Goal: Task Accomplishment & Management: Manage account settings

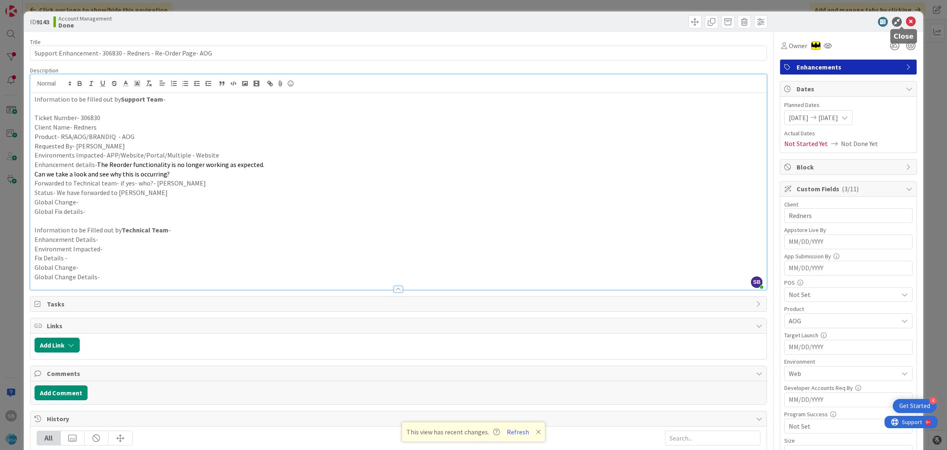
click at [906, 22] on icon at bounding box center [911, 22] width 10 height 10
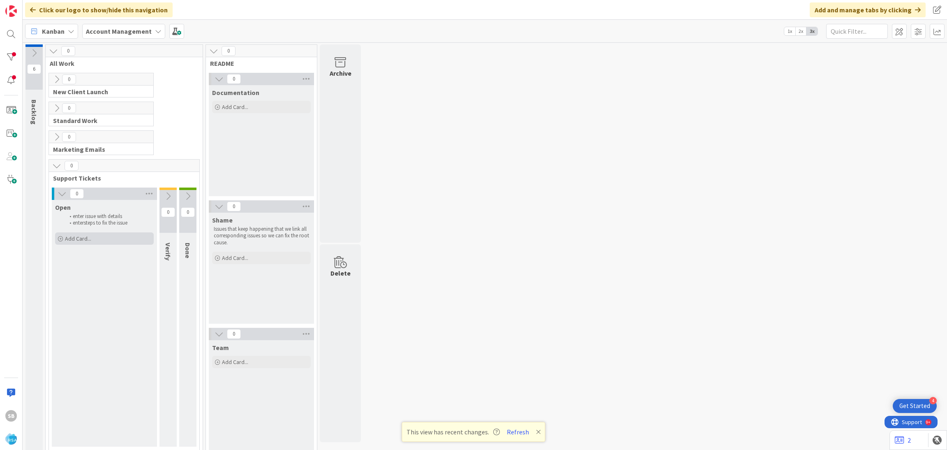
click at [113, 238] on div "Add Card..." at bounding box center [104, 238] width 99 height 12
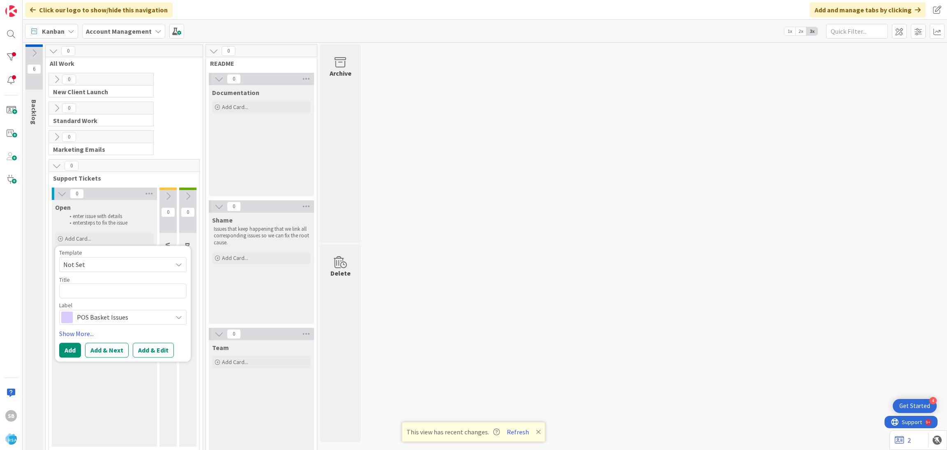
click at [88, 260] on span "Not Set" at bounding box center [114, 264] width 103 height 11
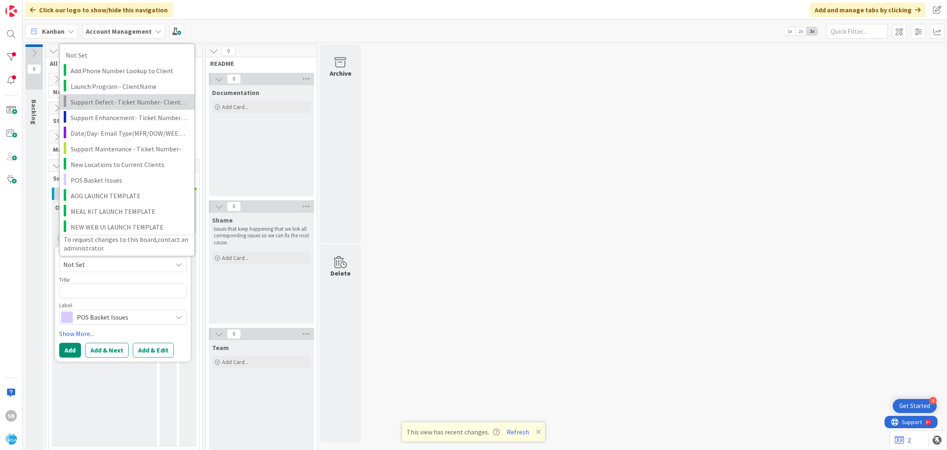
click at [115, 106] on span "Support Defect- Ticket Number- Client Name- Product Name" at bounding box center [130, 101] width 118 height 11
type textarea "x"
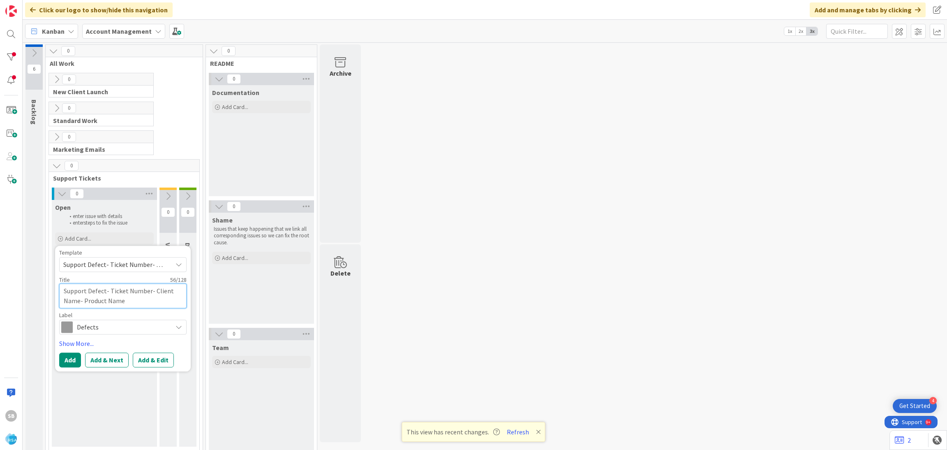
drag, startPoint x: 108, startPoint y: 291, endPoint x: 146, endPoint y: 309, distance: 41.6
click at [146, 309] on div "Template Support Defect- Ticket Number- Client Name- Product Name Not Set Add P…" at bounding box center [122, 291] width 127 height 85
type textarea "Support Defect-"
type textarea "x"
paste textarea "307228"
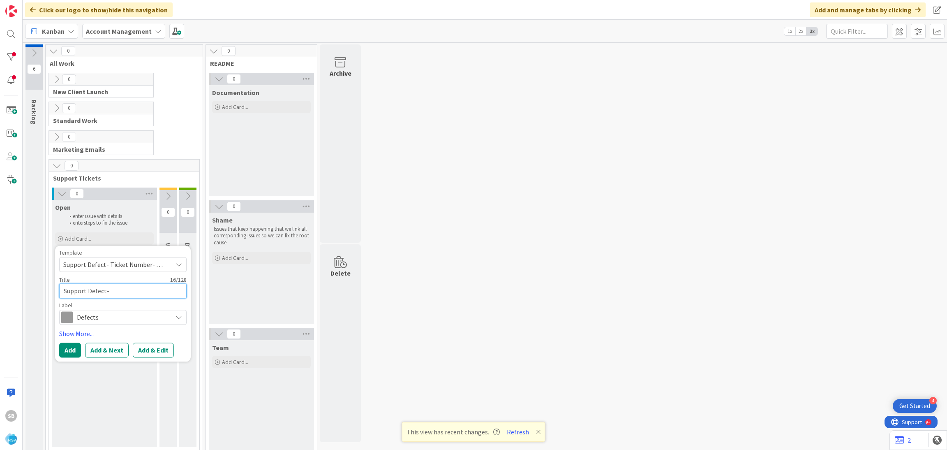
type textarea "Support Defect- 307228"
type textarea "x"
type textarea "Support Defect- 307228"
type textarea "x"
type textarea "Support Defect- 307228 -"
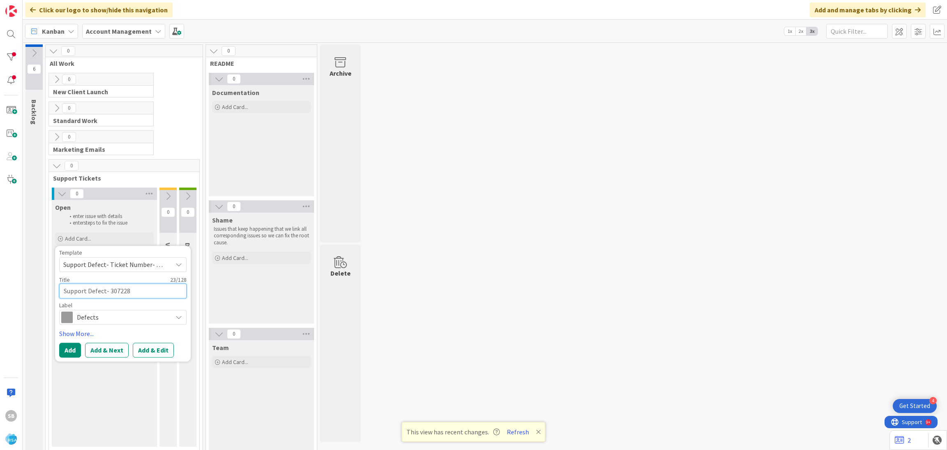
type textarea "x"
type textarea "Support Defect- 307228 -"
type textarea "x"
paste textarea "[PERSON_NAME] Food Giant"
type textarea "Support Defect- 307228 - [PERSON_NAME] Food Giant"
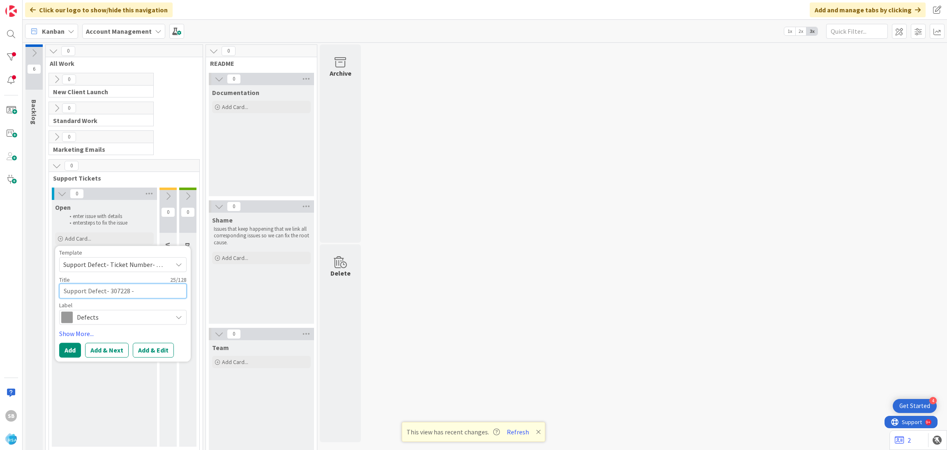
type textarea "x"
type textarea "Support Defect- 307228 - [PERSON_NAME] Food Giant"
type textarea "x"
type textarea "Support Defect- 307228 - [PERSON_NAME] Food Giant"
type textarea "x"
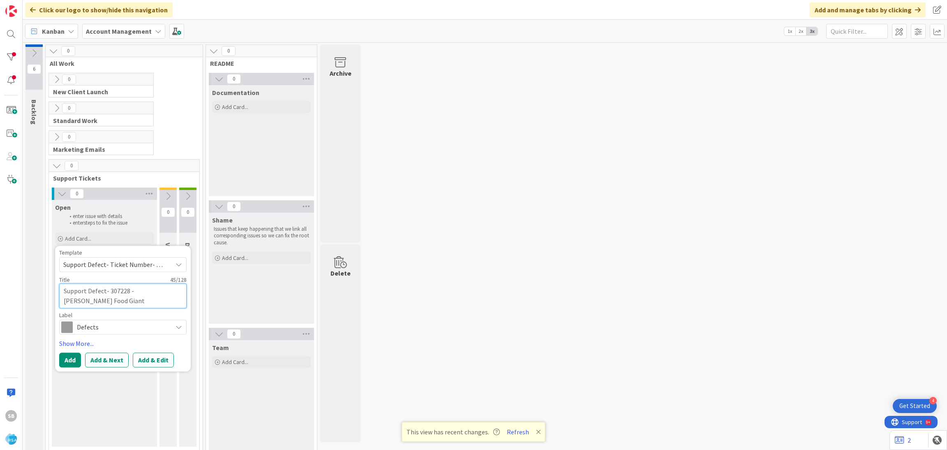
type textarea "Support Defect- 307228 - [PERSON_NAME] Food Giant"
type textarea "x"
type textarea "Support Defect- 307228 - [PERSON_NAME] Food Giant -"
type textarea "x"
type textarea "Support Defect- 307228 - [PERSON_NAME] Food Giant -"
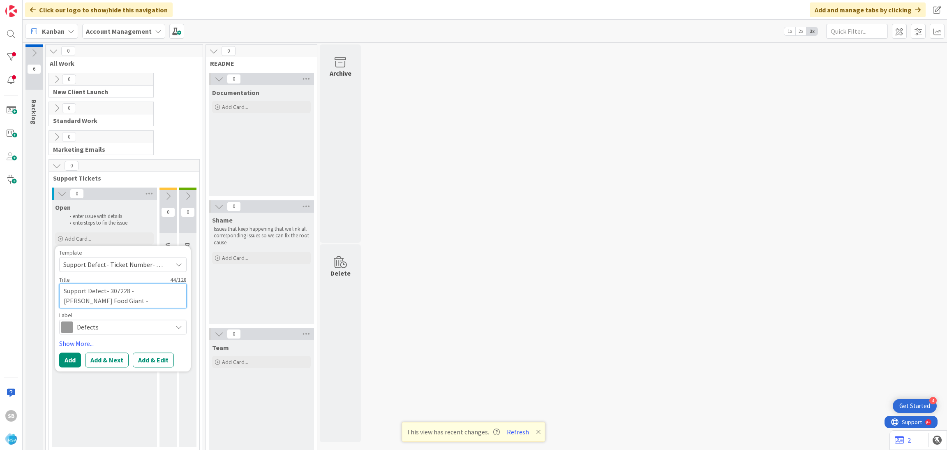
type textarea "x"
paste textarea "Billing Address All Customers"
type textarea "Support Defect- 307228 - [PERSON_NAME] Food Giant - Billing Address All Custome…"
type textarea "x"
type textarea "Support Defect- 307228 - [PERSON_NAME] Food Giant - Billing Address All Custome…"
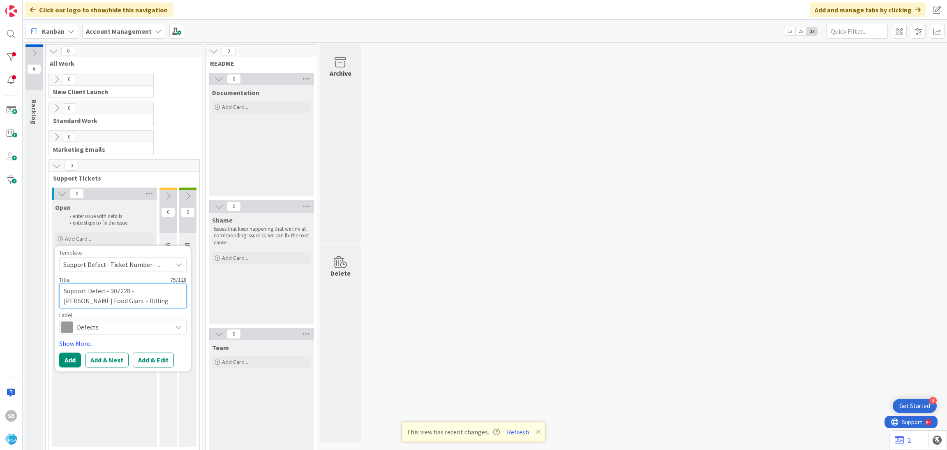
type textarea "x"
type textarea "Support Defect- 307228 - [PERSON_NAME] Food Giant - Billing Address All Custome…"
type textarea "x"
type textarea "Support Defect- 307228 - [PERSON_NAME] Food Giant - Billing Address All Custome…"
type textarea "x"
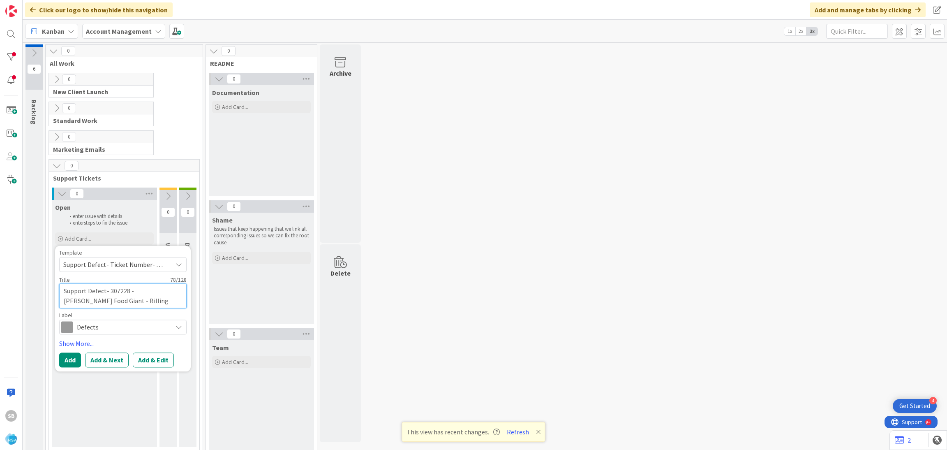
type textarea "Support Defect- 307228 - [PERSON_NAME] Food Giant - Billing Address All Custome…"
type textarea "x"
type textarea "Support Defect- 307228 - [PERSON_NAME] Food Giant - Billing Address All Custome…"
type textarea "x"
type textarea "Support Defect- 307228 - [PERSON_NAME] Food Giant - Billing Address All Custome…"
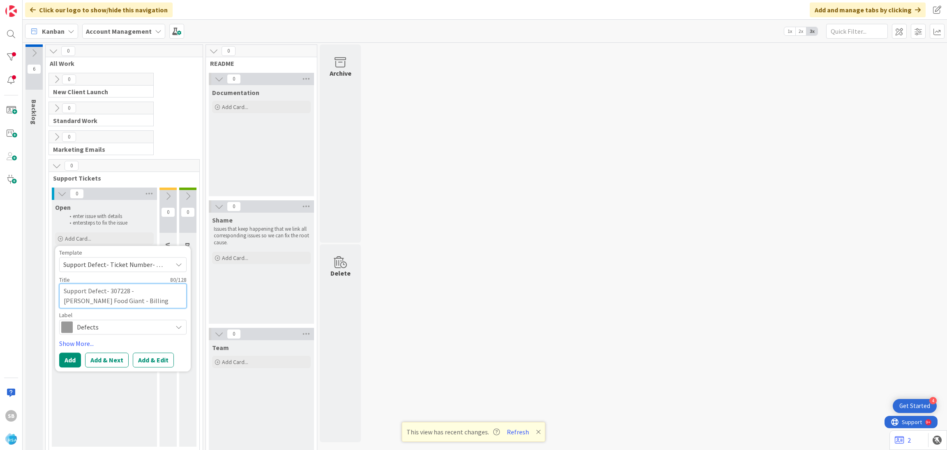
type textarea "x"
type textarea "Support Defect- 307228 - [PERSON_NAME] Food Giant - Billing Address All Custome…"
click at [156, 362] on button "Add & Edit" at bounding box center [153, 359] width 41 height 15
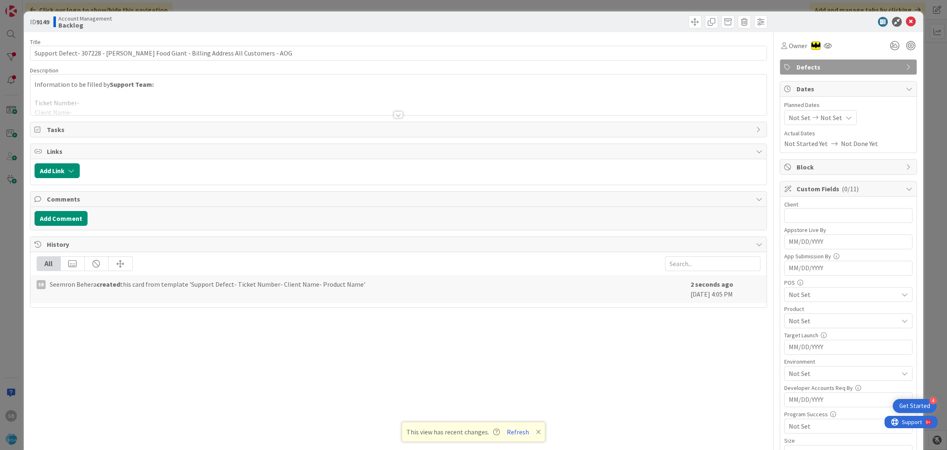
click at [200, 97] on div at bounding box center [398, 104] width 736 height 21
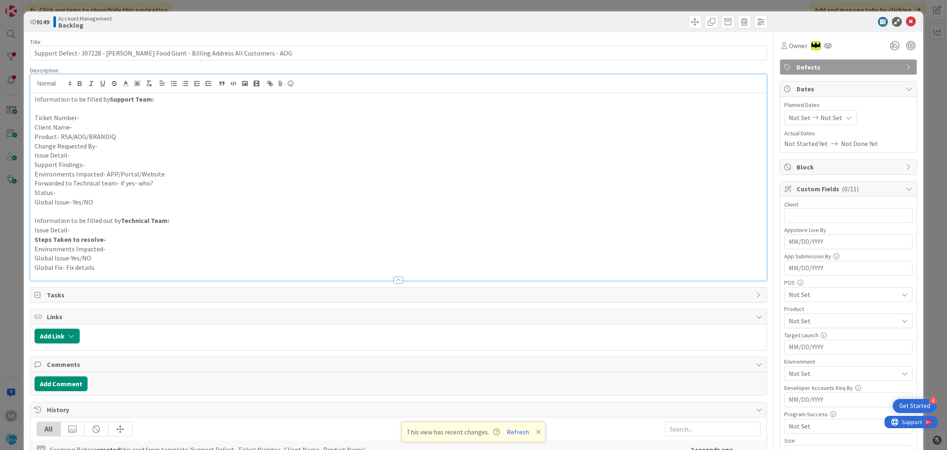
click at [119, 117] on p "Ticket Number-" at bounding box center [399, 117] width 728 height 9
click at [93, 123] on p "Client Name-" at bounding box center [399, 126] width 728 height 9
click at [116, 138] on p "Product- RSA/AOG/BRANDIQ" at bounding box center [399, 136] width 728 height 9
click at [111, 148] on p "Change Requested By-" at bounding box center [399, 145] width 728 height 9
click at [74, 154] on p "Issue Detail-" at bounding box center [399, 154] width 728 height 9
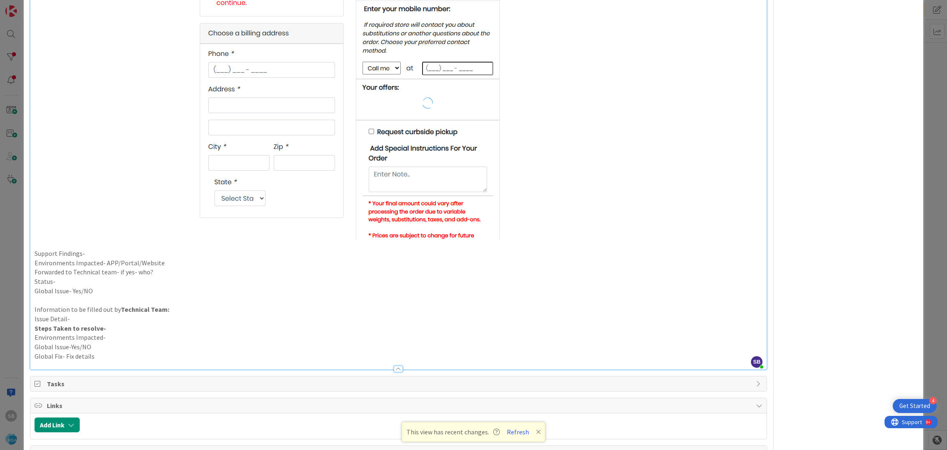
scroll to position [836, 0]
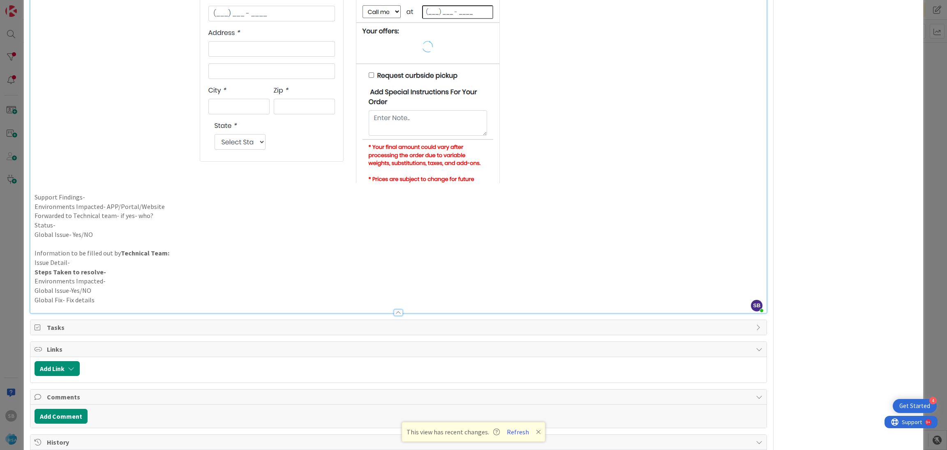
click at [94, 195] on p "Support Findings-" at bounding box center [399, 196] width 728 height 9
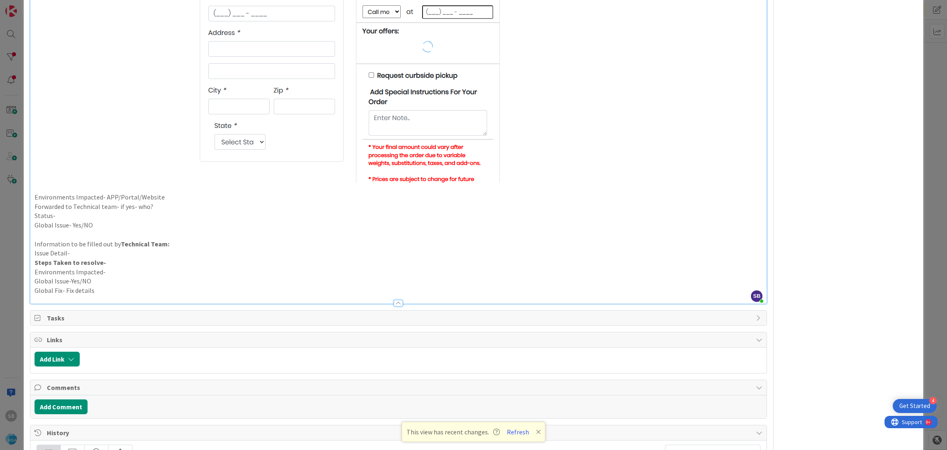
click at [168, 198] on p "Environments Impacted- APP/Portal/Website" at bounding box center [399, 196] width 728 height 9
click at [161, 211] on p "Status-" at bounding box center [399, 215] width 728 height 9
click at [160, 211] on p "Status-" at bounding box center [399, 215] width 728 height 9
click at [159, 209] on p "Forwarded to Technical team- if yes- who?" at bounding box center [399, 206] width 728 height 9
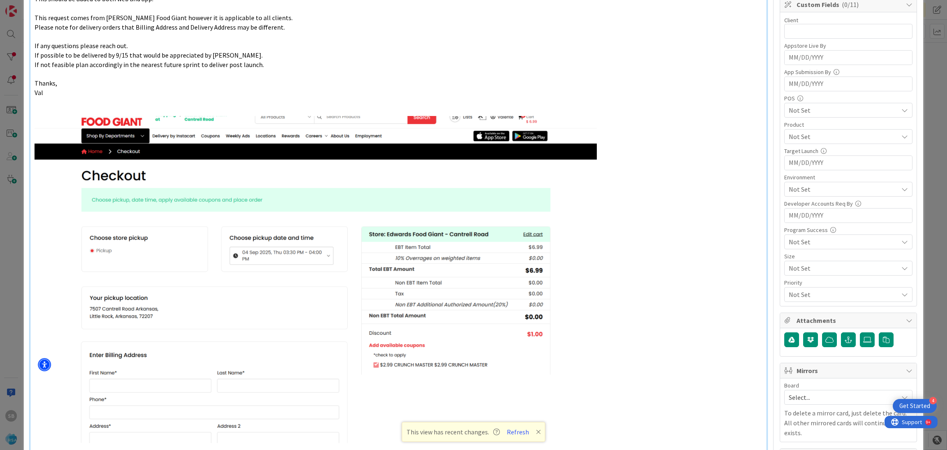
scroll to position [0, 0]
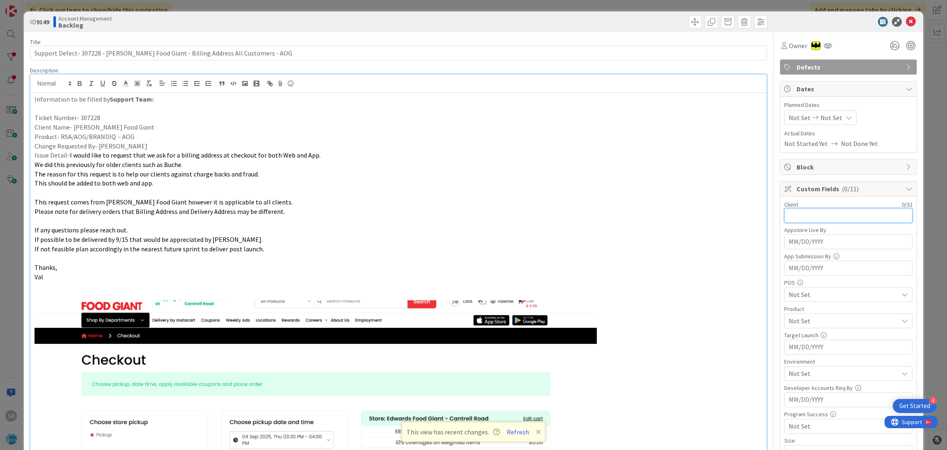
click at [784, 212] on input "text" at bounding box center [848, 215] width 128 height 15
type input "[PERSON_NAME] Food Giant"
click at [796, 294] on span "Not Set" at bounding box center [843, 294] width 109 height 10
click at [842, 48] on div "Owner" at bounding box center [847, 45] width 137 height 15
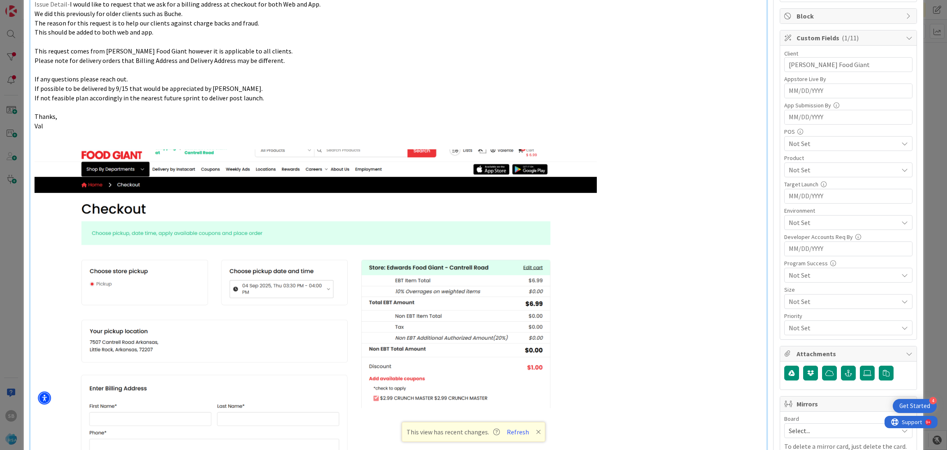
scroll to position [154, 0]
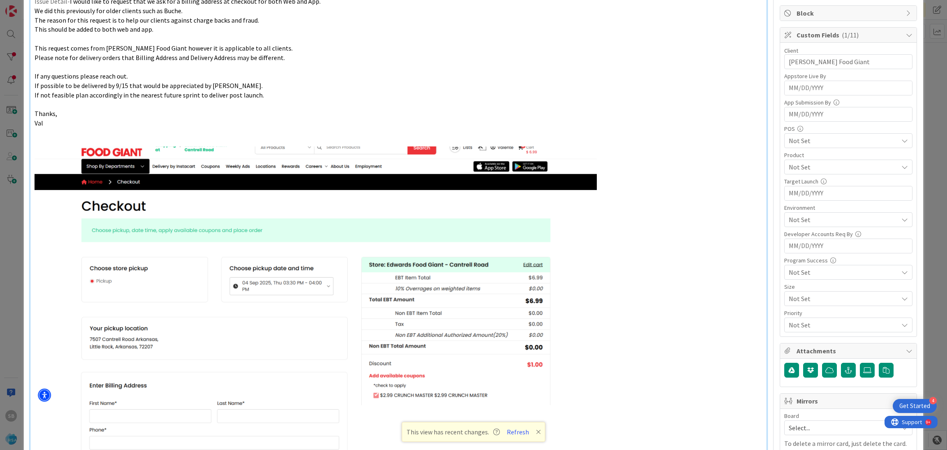
click at [798, 164] on span "Not Set" at bounding box center [843, 167] width 109 height 10
click at [802, 200] on link "AOG" at bounding box center [846, 201] width 131 height 15
click at [807, 165] on span "AOG" at bounding box center [843, 167] width 109 height 10
click at [799, 223] on span "Not Set" at bounding box center [843, 219] width 109 height 10
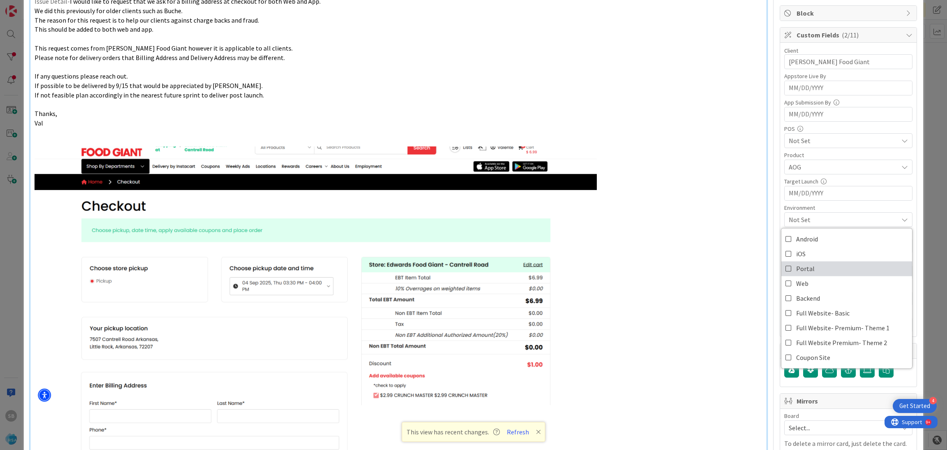
click at [804, 268] on link "Portal" at bounding box center [846, 268] width 131 height 15
click at [802, 251] on link "iOS" at bounding box center [846, 253] width 131 height 15
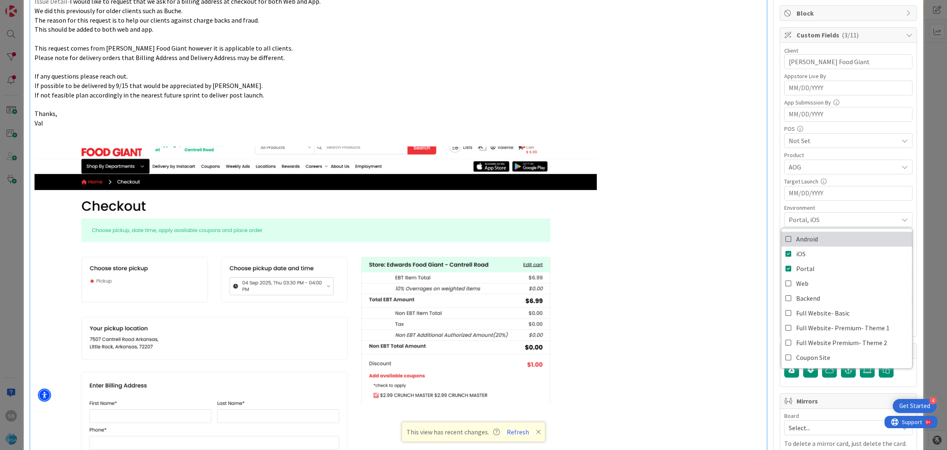
click at [798, 238] on span "Android" at bounding box center [807, 239] width 22 height 12
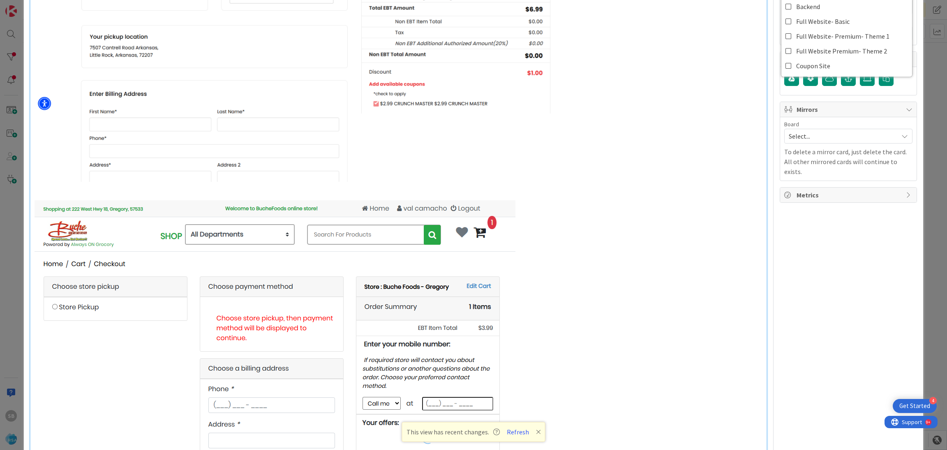
scroll to position [448, 0]
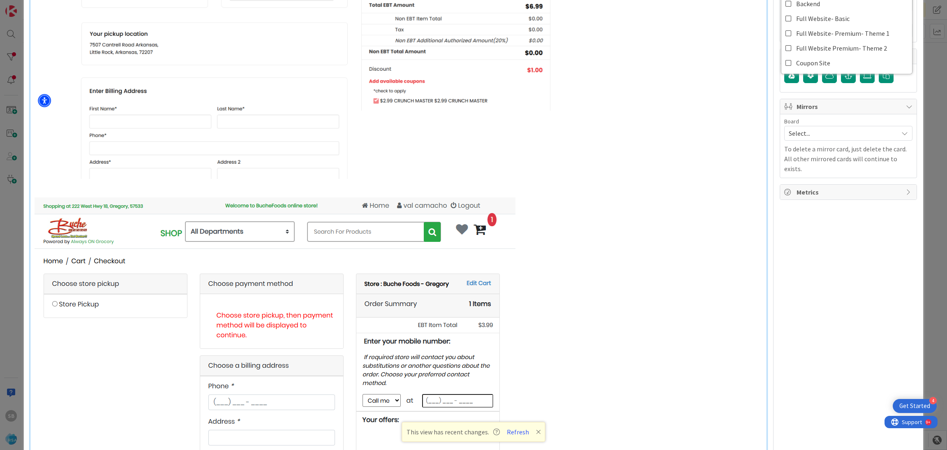
click at [798, 133] on span "Select..." at bounding box center [841, 133] width 105 height 12
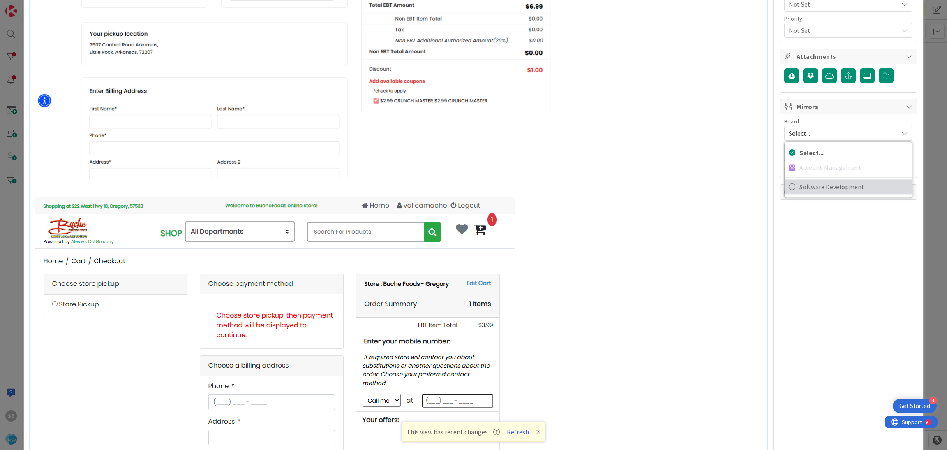
click at [802, 184] on span "Software Development" at bounding box center [853, 186] width 108 height 12
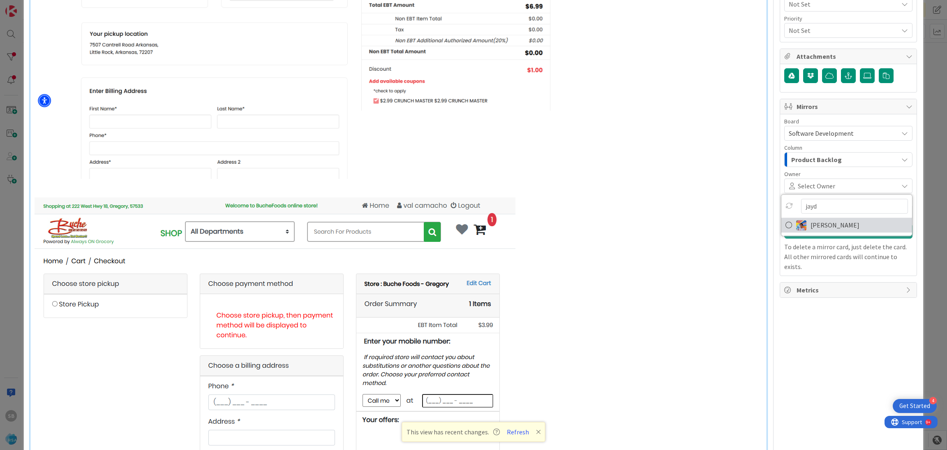
type input "jayd"
click at [822, 227] on span "[PERSON_NAME]" at bounding box center [834, 225] width 49 height 12
click at [815, 214] on span "Documentation" at bounding box center [848, 212] width 92 height 12
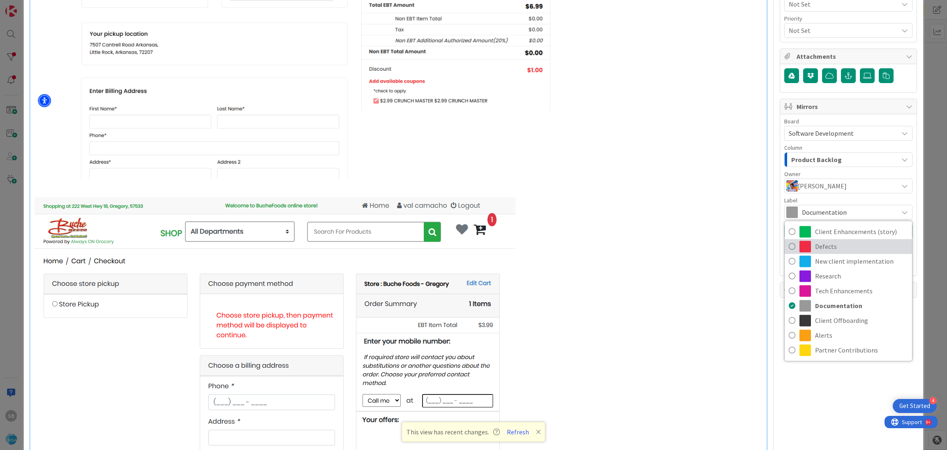
click at [815, 244] on span "Defects" at bounding box center [861, 246] width 93 height 12
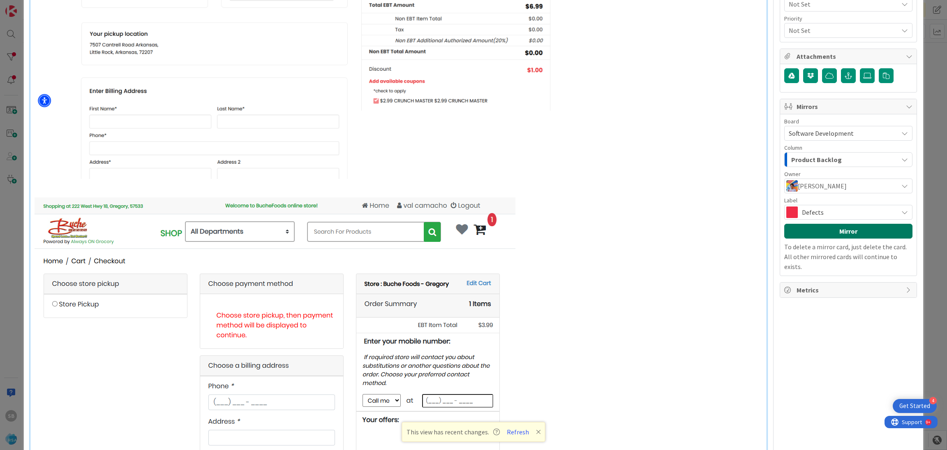
click at [830, 234] on button "Mirror" at bounding box center [848, 231] width 128 height 15
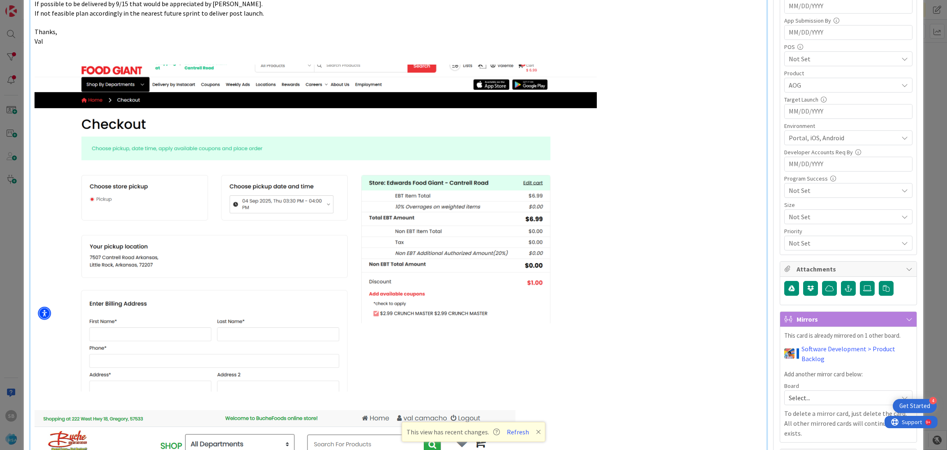
scroll to position [247, 0]
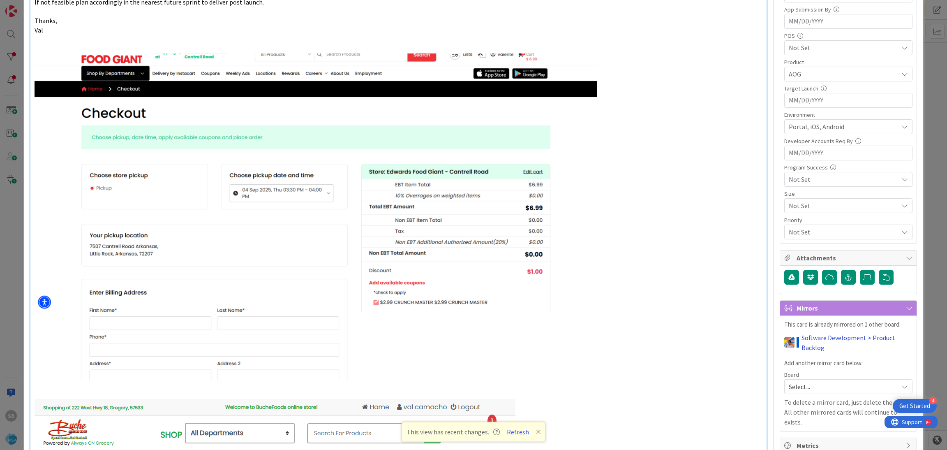
click at [814, 345] on link "Software Development > Product Backlog" at bounding box center [856, 342] width 111 height 20
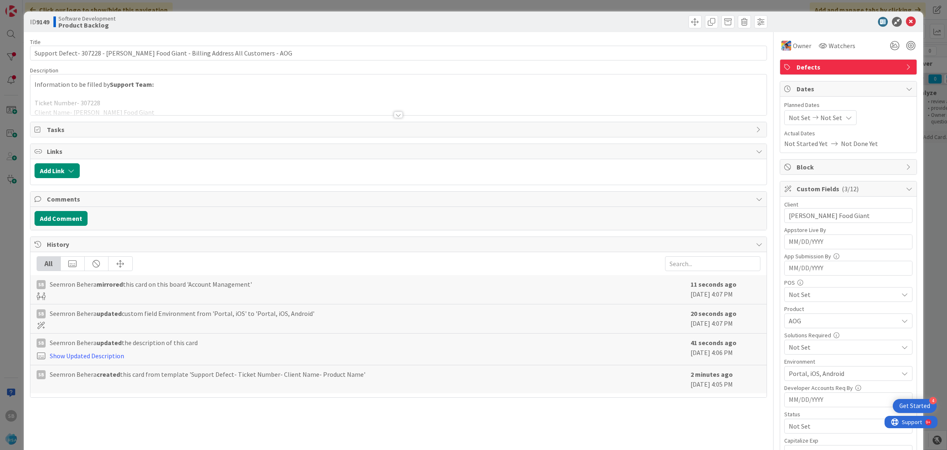
click at [796, 65] on span "Defects" at bounding box center [848, 67] width 105 height 10
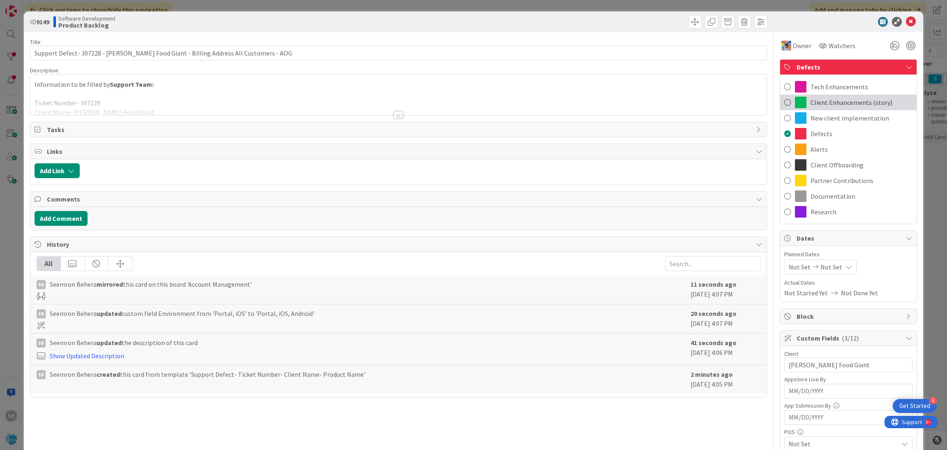
click at [816, 101] on span "Client Enhancements (story)" at bounding box center [851, 102] width 82 height 10
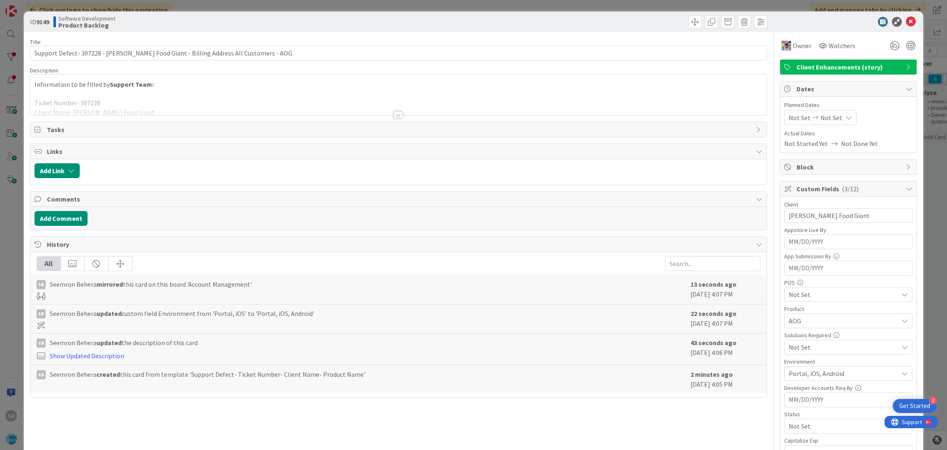
click at [821, 14] on div "ID 9149 Software Development Product Backlog" at bounding box center [473, 22] width 899 height 21
click at [906, 20] on icon at bounding box center [911, 22] width 10 height 10
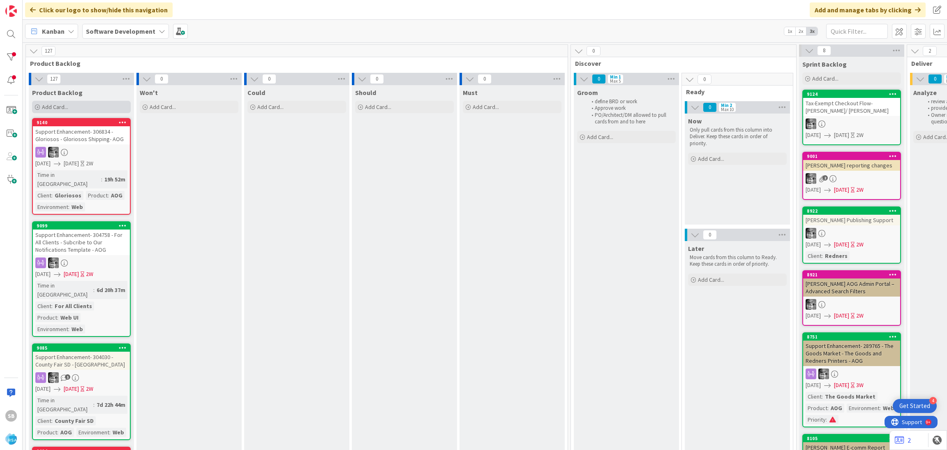
click at [79, 102] on div "Add Card..." at bounding box center [81, 107] width 99 height 12
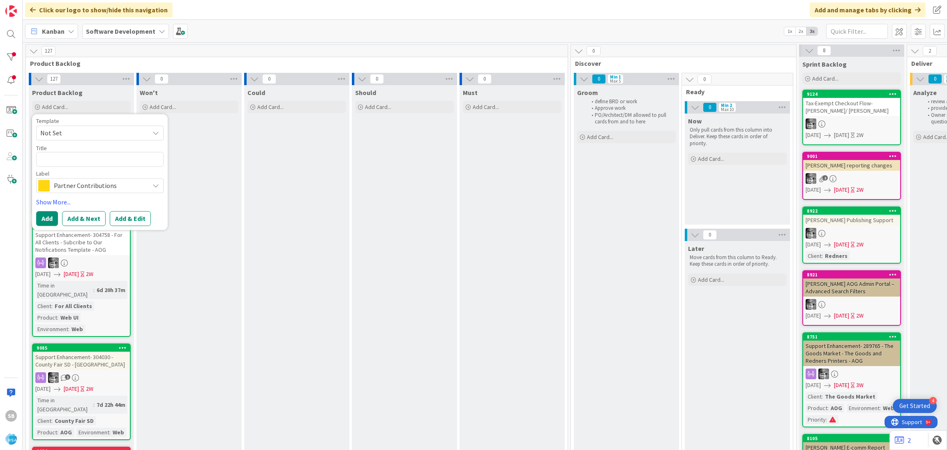
click at [134, 32] on b "Software Development" at bounding box center [120, 31] width 69 height 8
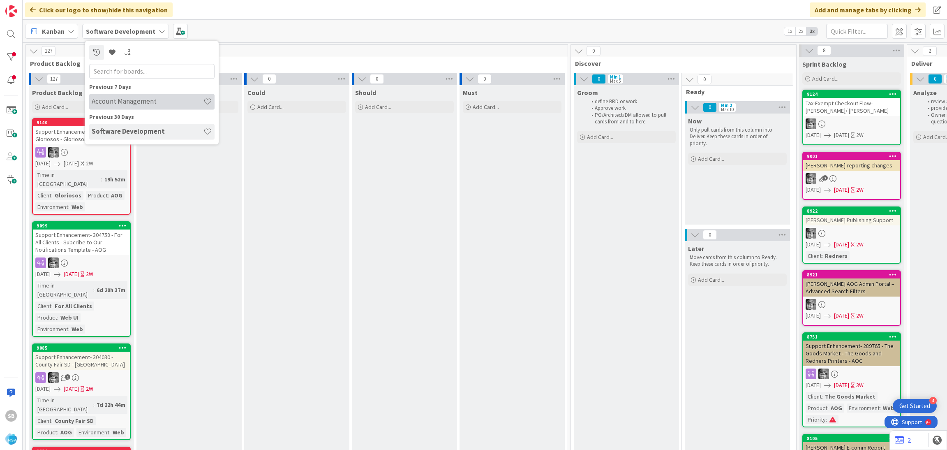
click at [125, 99] on h4 "Account Management" at bounding box center [148, 101] width 112 height 8
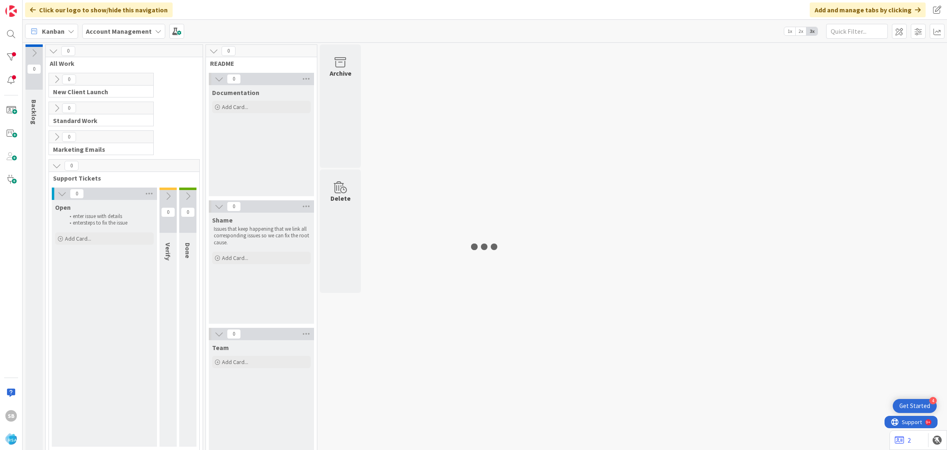
click at [125, 35] on span "Account Management" at bounding box center [119, 31] width 66 height 10
click at [122, 131] on h4 "Software Development" at bounding box center [141, 131] width 99 height 8
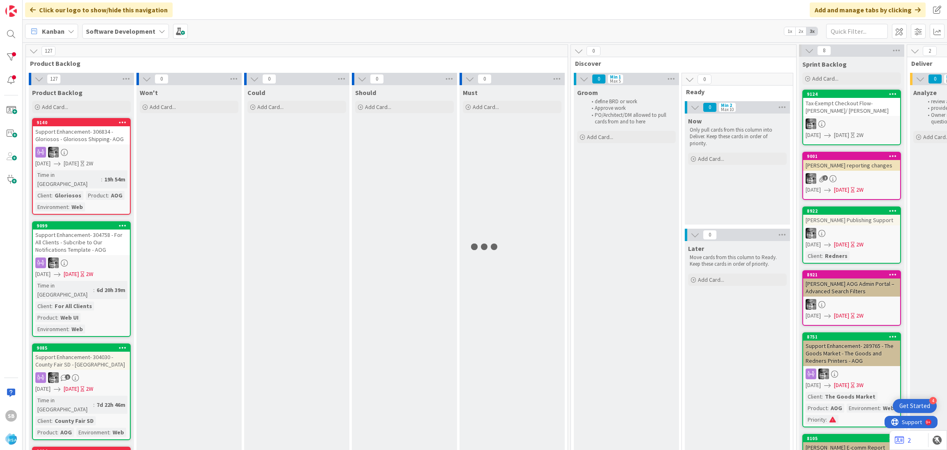
click at [108, 30] on b "Software Development" at bounding box center [120, 31] width 69 height 8
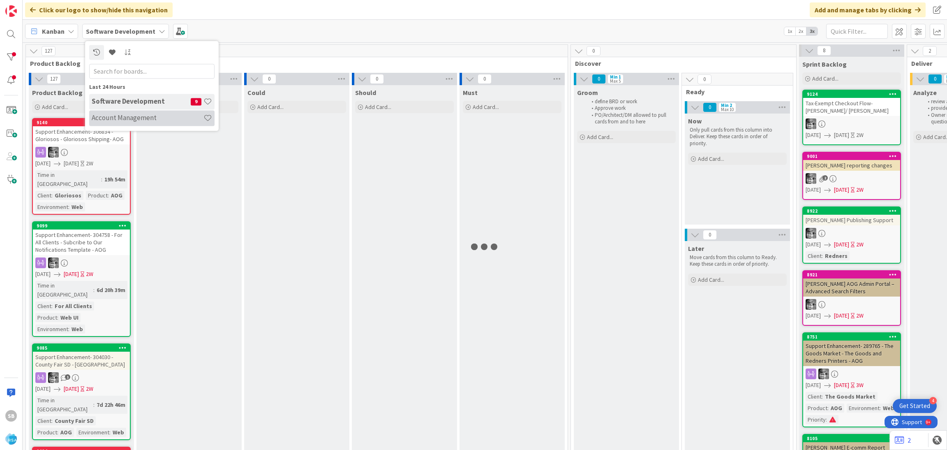
click at [115, 121] on h4 "Account Management" at bounding box center [148, 118] width 112 height 8
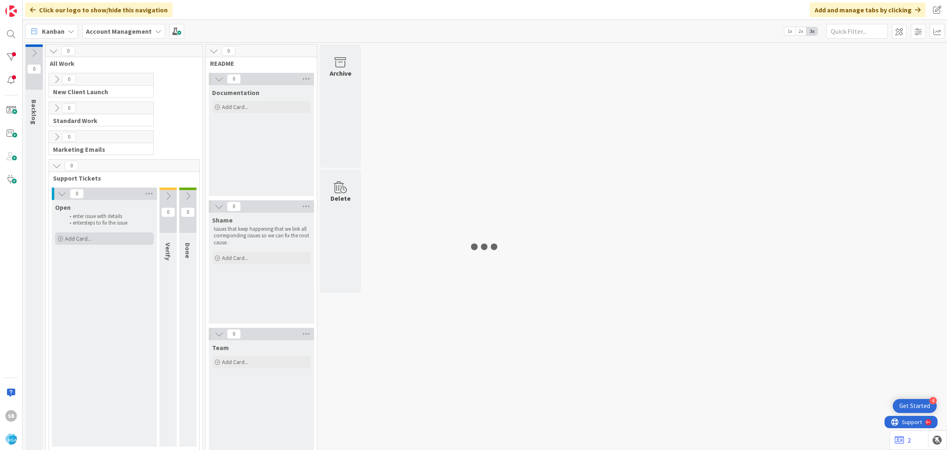
click at [90, 237] on span "Add Card..." at bounding box center [78, 238] width 26 height 7
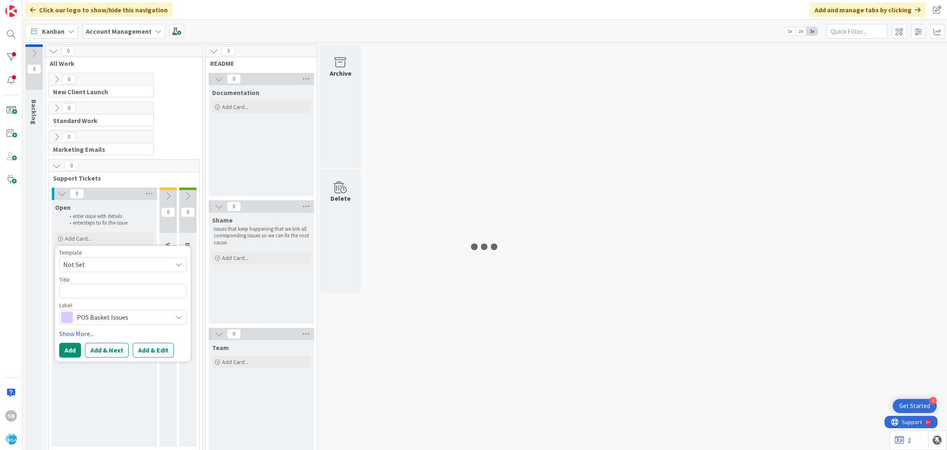
click at [90, 261] on span "Not Set" at bounding box center [114, 264] width 103 height 11
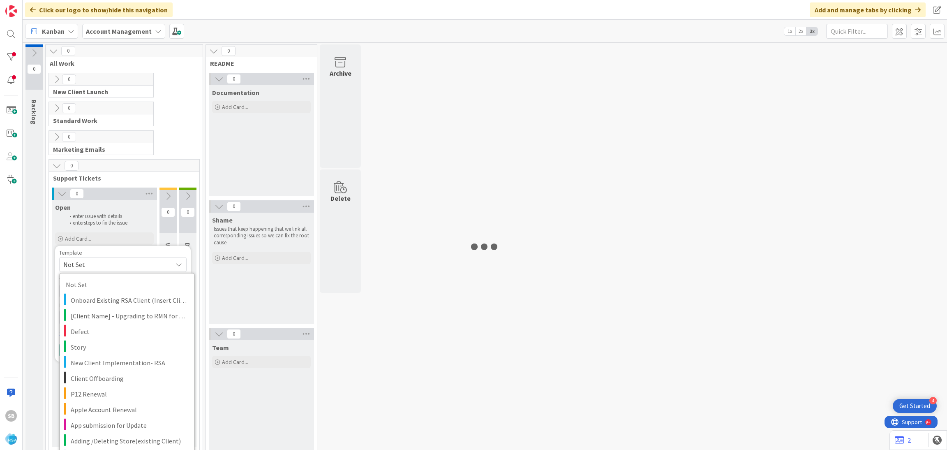
click at [413, 186] on div "0 Backlog 0 All Work 0 New Client Launch Process to track our 16 week launch pl…" at bounding box center [484, 251] width 921 height 415
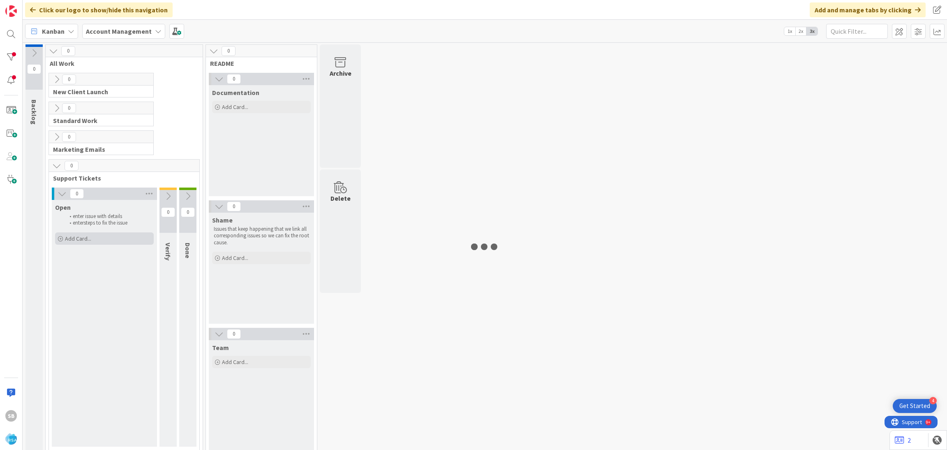
click at [93, 244] on div "Add Card..." at bounding box center [104, 238] width 99 height 12
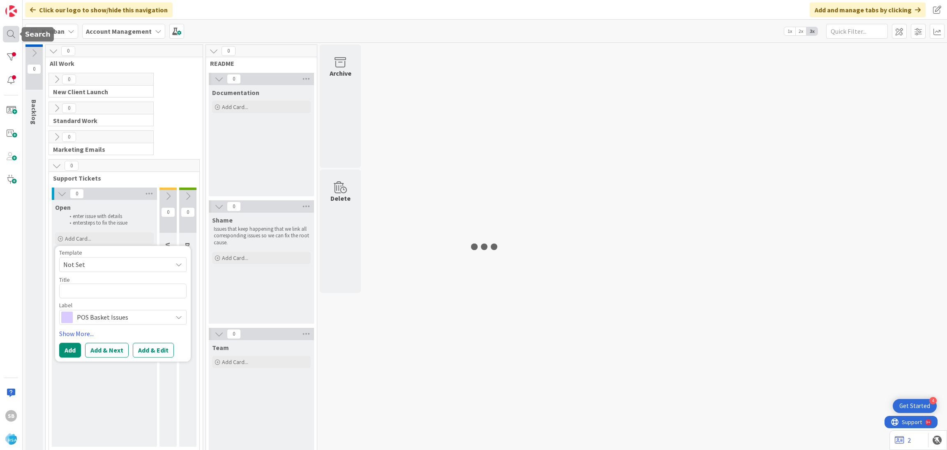
click at [7, 31] on div at bounding box center [11, 34] width 16 height 16
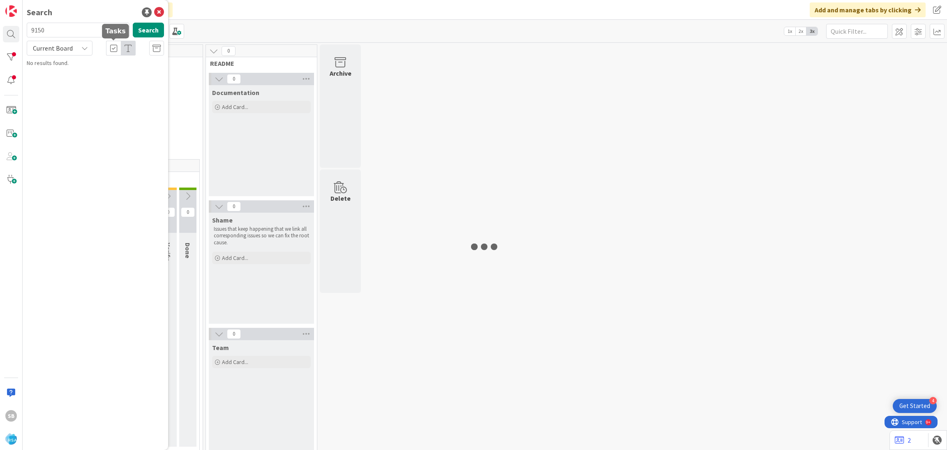
type input "9150"
click at [90, 65] on div "Account Management › Open" at bounding box center [101, 64] width 126 height 7
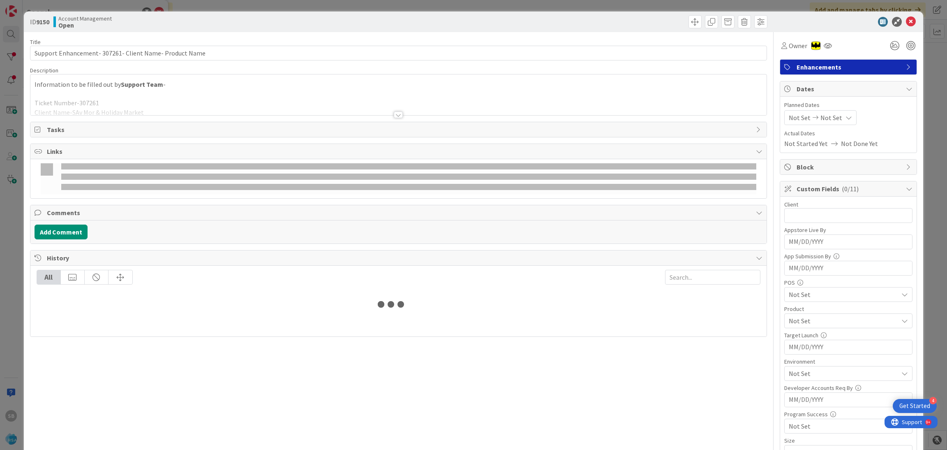
scroll to position [235, 0]
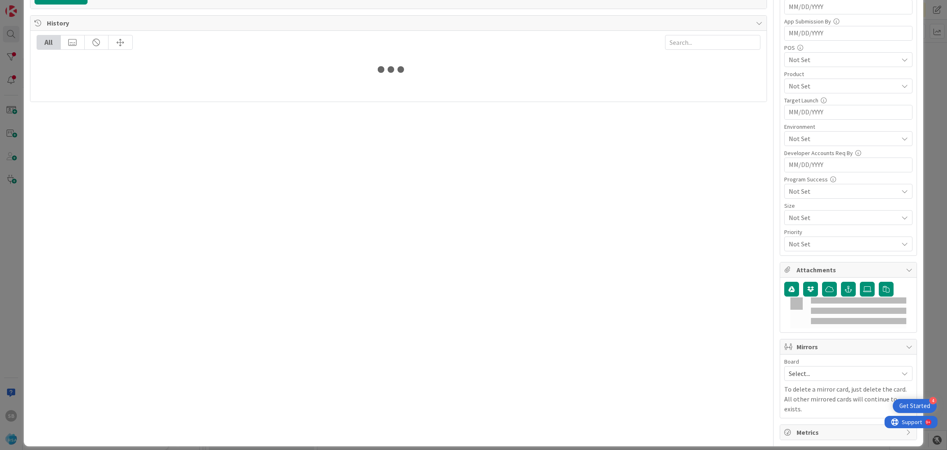
click at [804, 378] on span "Select..." at bounding box center [841, 373] width 105 height 12
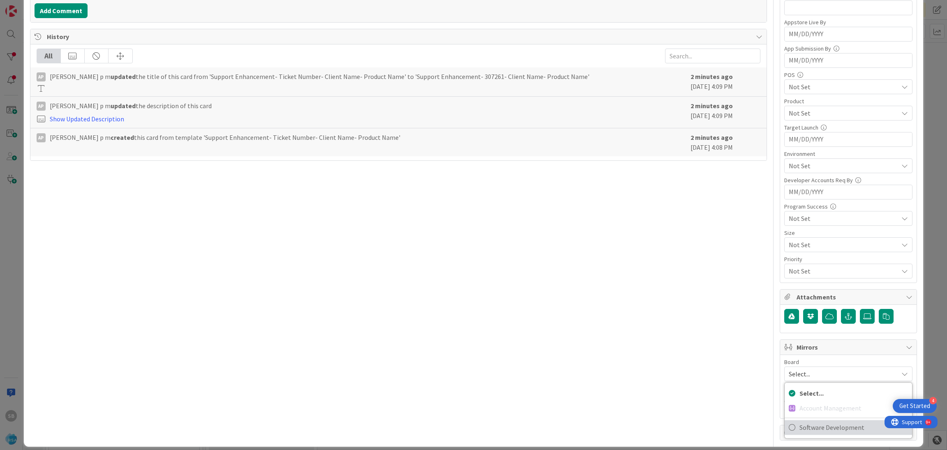
click at [799, 431] on span "Software Development" at bounding box center [853, 427] width 108 height 12
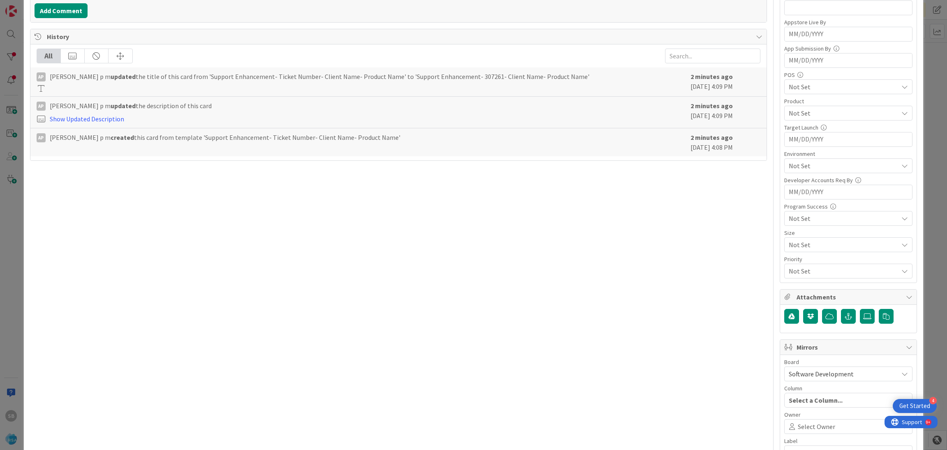
click at [798, 431] on span "Select Owner" at bounding box center [816, 426] width 37 height 10
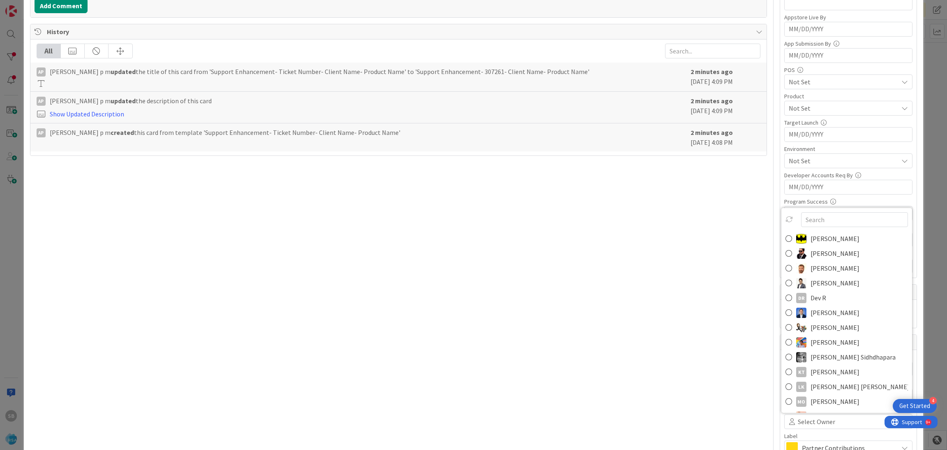
click at [822, 273] on span "[PERSON_NAME]" at bounding box center [834, 268] width 49 height 12
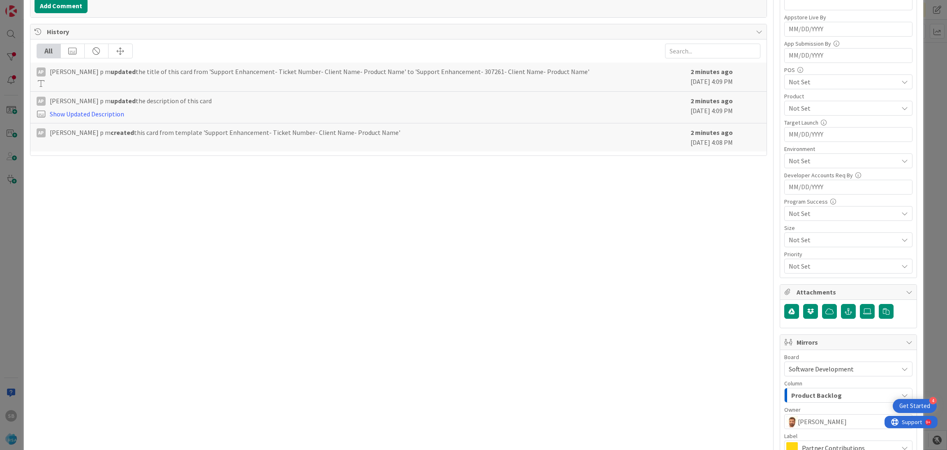
scroll to position [305, 0]
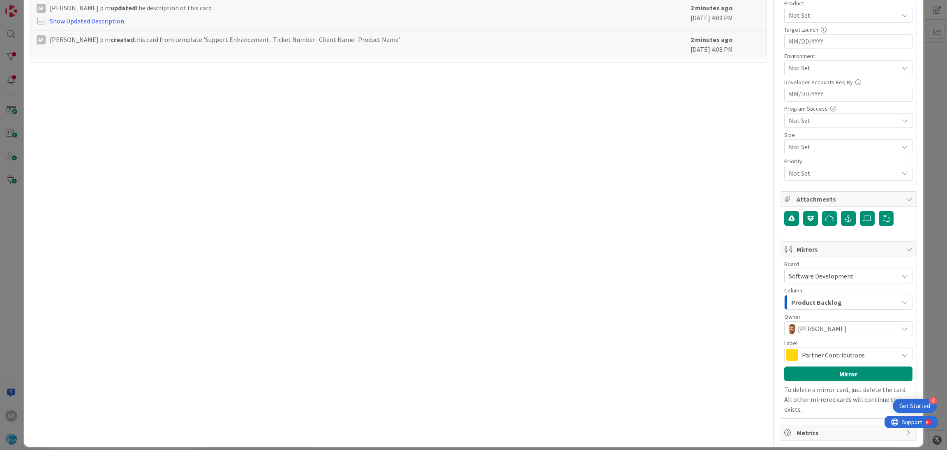
click at [820, 356] on span "Partner Contributions" at bounding box center [848, 355] width 92 height 12
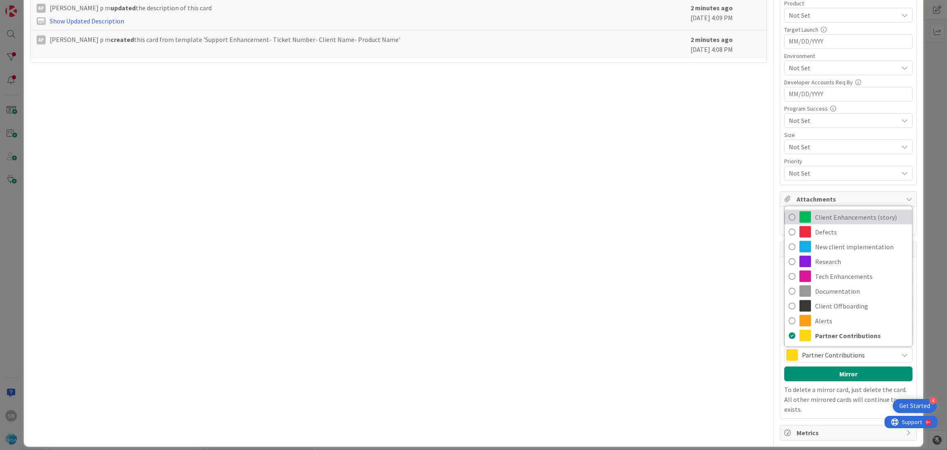
click at [837, 222] on span "Client Enhancements (story)" at bounding box center [861, 217] width 93 height 12
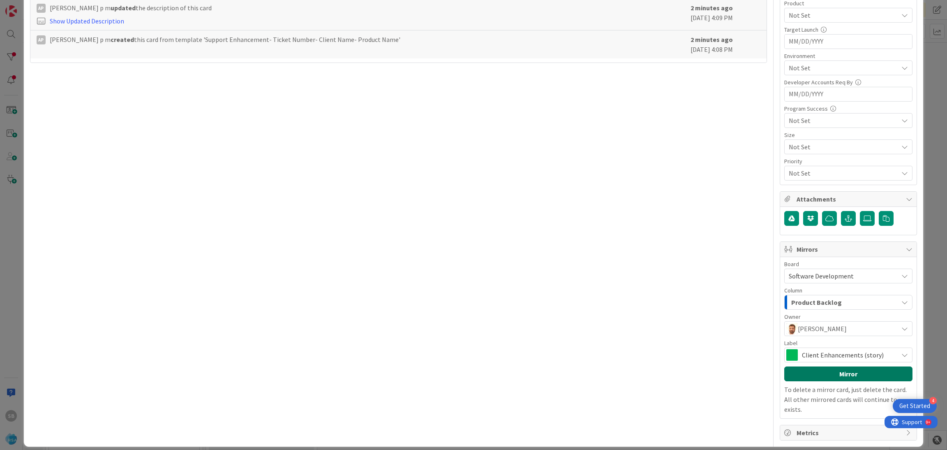
click at [834, 370] on button "Mirror" at bounding box center [848, 373] width 128 height 15
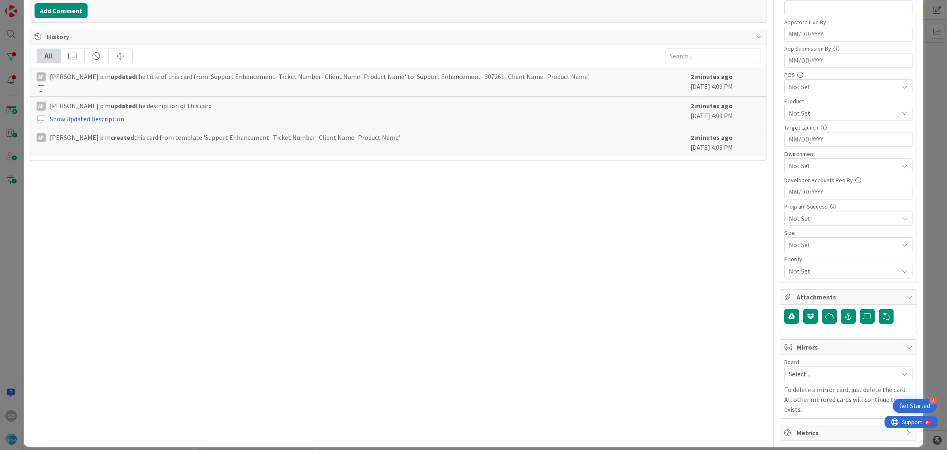
scroll to position [259, 0]
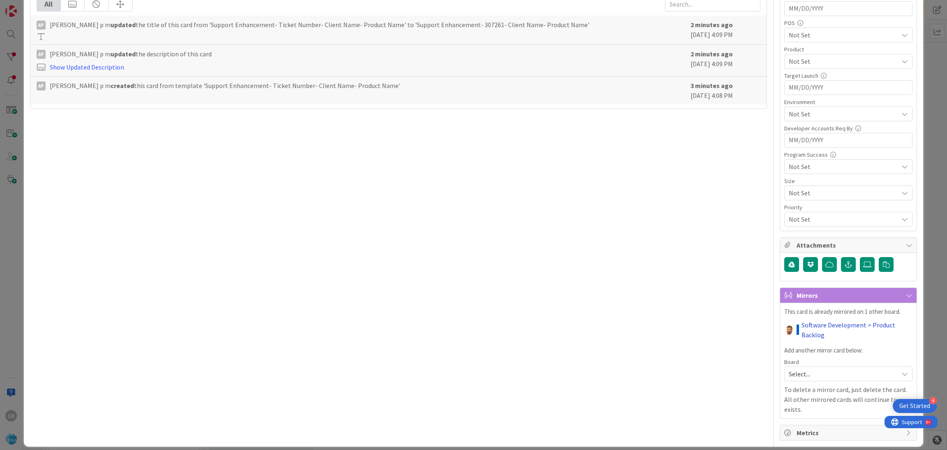
click at [813, 334] on link "Software Development > Product Backlog" at bounding box center [856, 330] width 111 height 20
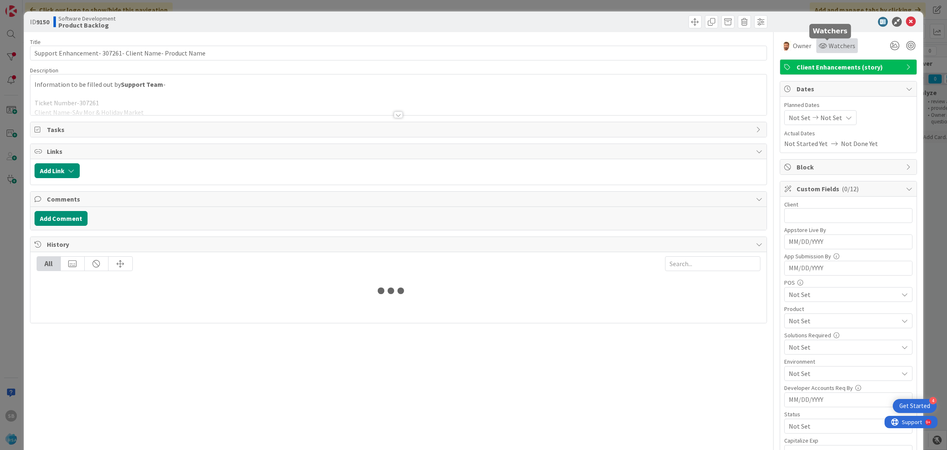
click at [828, 45] on span "Watchers" at bounding box center [841, 46] width 27 height 10
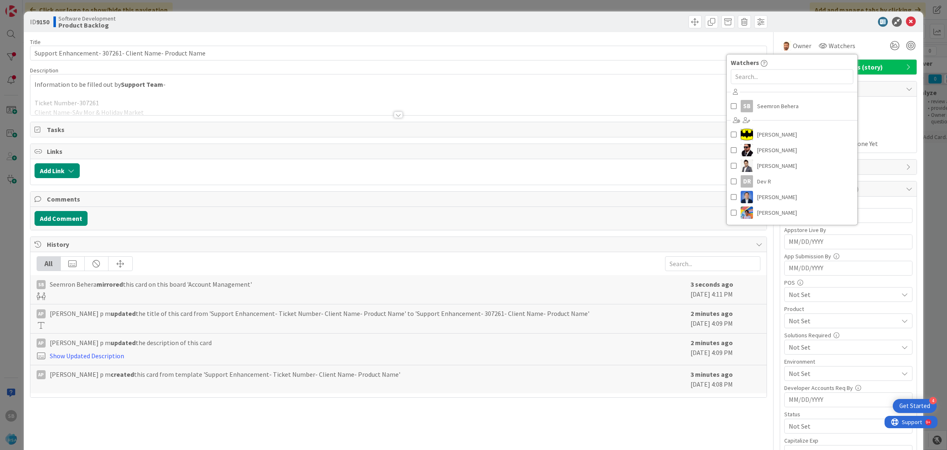
click at [787, 67] on div at bounding box center [791, 76] width 131 height 18
click at [787, 69] on div at bounding box center [791, 76] width 131 height 18
click at [773, 74] on input "text" at bounding box center [792, 76] width 122 height 15
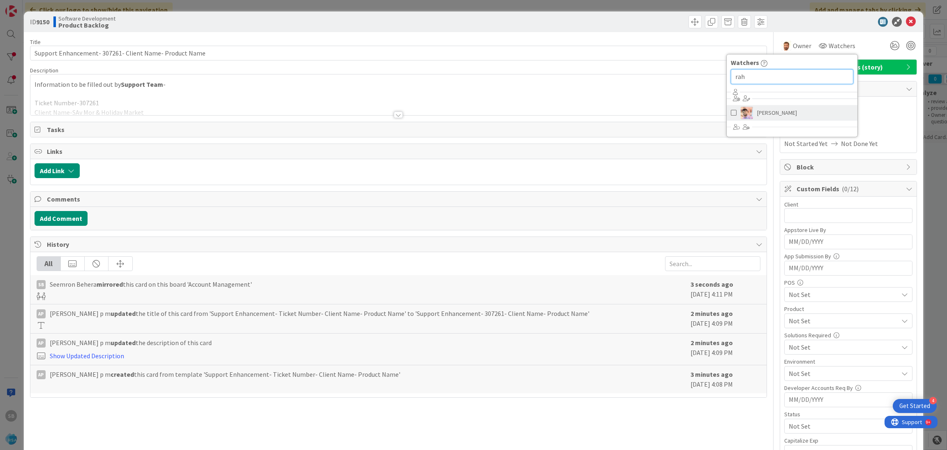
type input "rah"
click at [770, 107] on span "[PERSON_NAME]" at bounding box center [777, 112] width 40 height 12
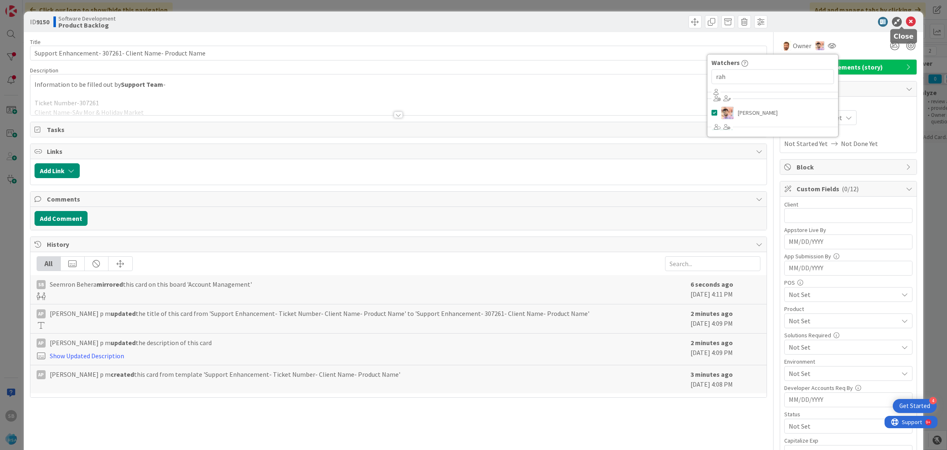
click at [906, 25] on icon at bounding box center [911, 22] width 10 height 10
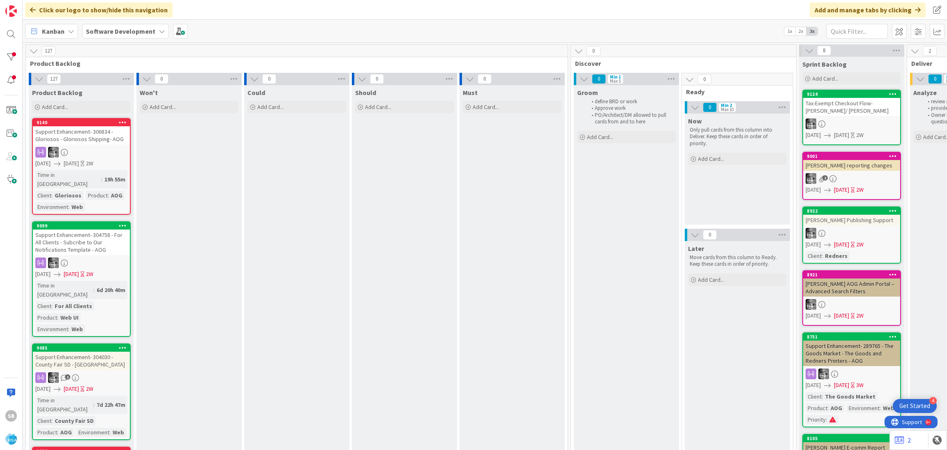
click at [112, 35] on span "Software Development" at bounding box center [120, 31] width 69 height 10
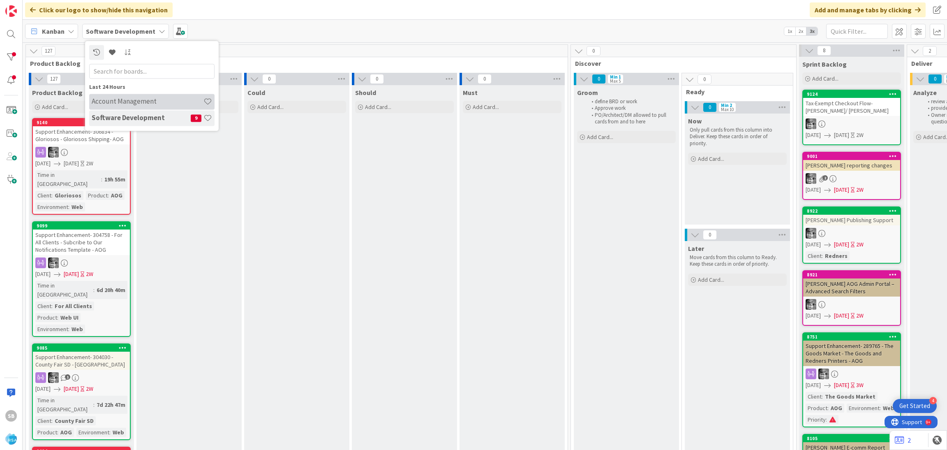
click at [117, 102] on h4 "Account Management" at bounding box center [148, 101] width 112 height 8
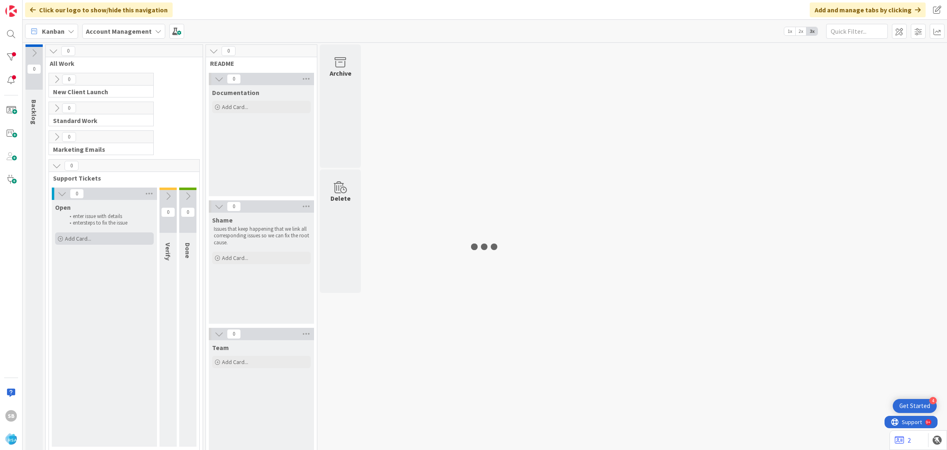
click at [111, 241] on div "Add Card..." at bounding box center [104, 238] width 99 height 12
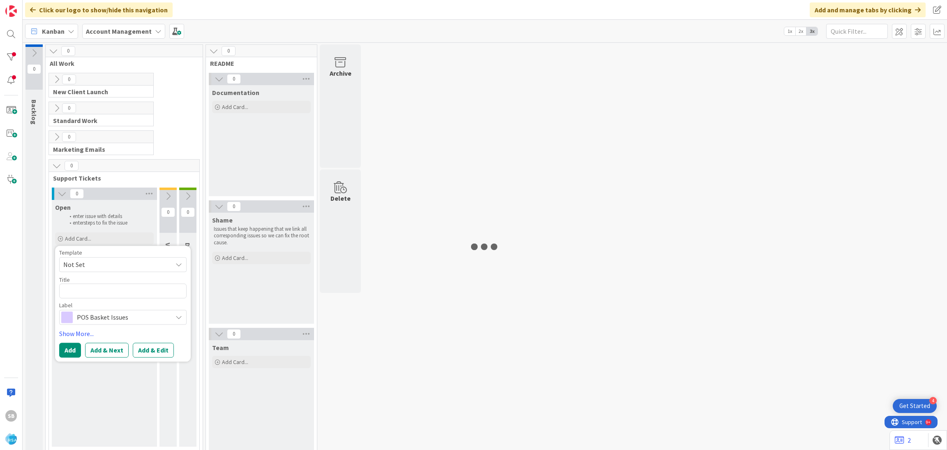
click at [105, 264] on span "Not Set" at bounding box center [114, 264] width 103 height 11
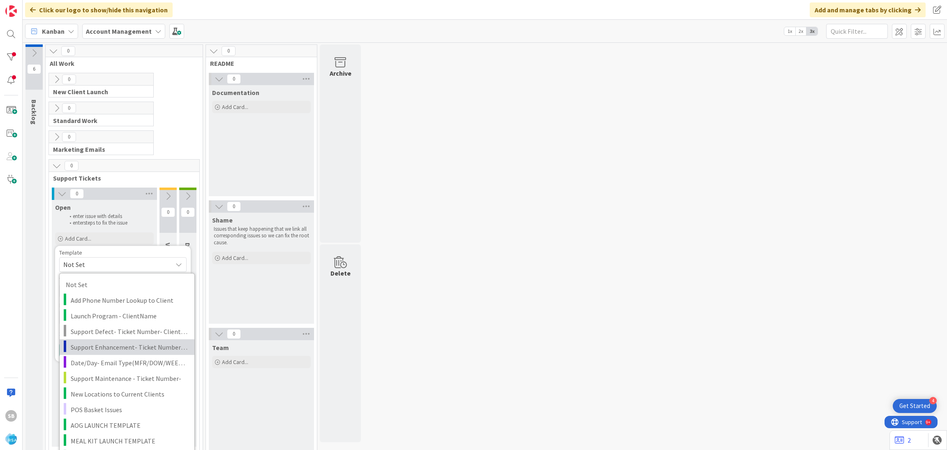
click at [135, 346] on span "Support Enhancement- Ticket Number- Client Name- Product Name" at bounding box center [130, 346] width 118 height 11
type textarea "x"
type textarea "Support Enhancement- Ticket Number- Client Name- Product Name"
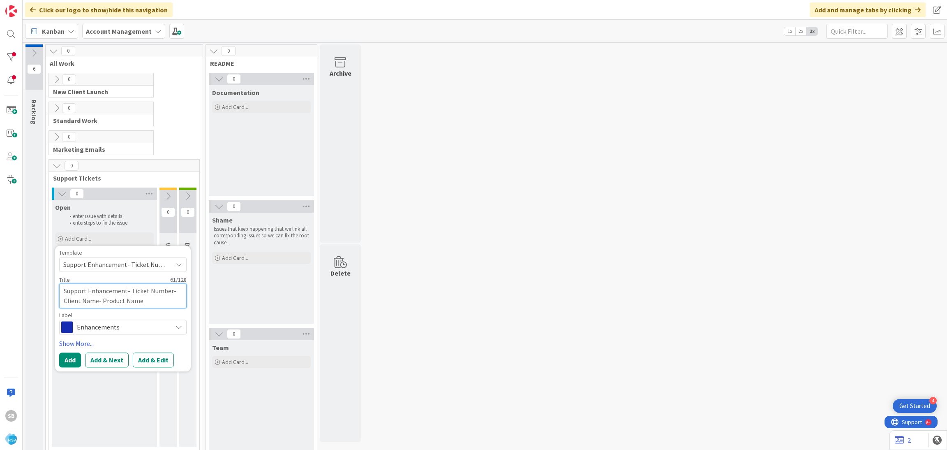
drag, startPoint x: 130, startPoint y: 292, endPoint x: 171, endPoint y: 314, distance: 46.7
click at [171, 314] on div "Template Support Enhancement- Ticket Number- Client Name- Product Name Not Set …" at bounding box center [122, 291] width 127 height 85
type textarea "x"
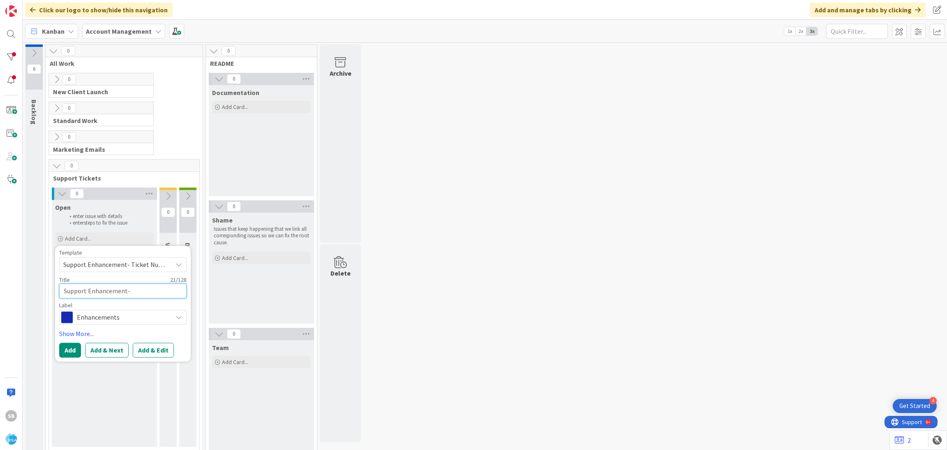
type textarea "Support Enhancement-"
paste textarea "307505"
type textarea "x"
type textarea "Support Enhancement- 307505"
type textarea "x"
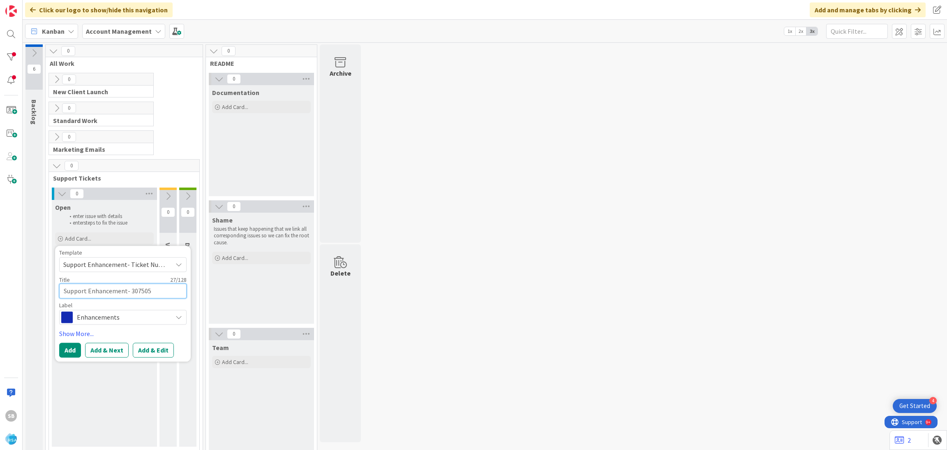
type textarea "Support Enhancement- 307505-"
type textarea "x"
type textarea "Support Enhancement- 307505-"
type textarea "x"
type textarea "Support Enhancement- 307505-"
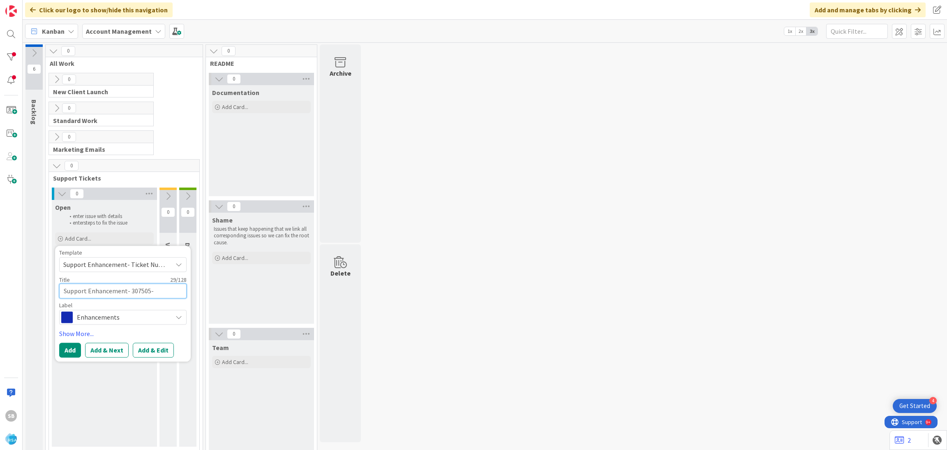
type textarea "x"
type textarea "Support Enhancement- 307505"
type textarea "x"
type textarea "Support Enhancement- 307505"
type textarea "x"
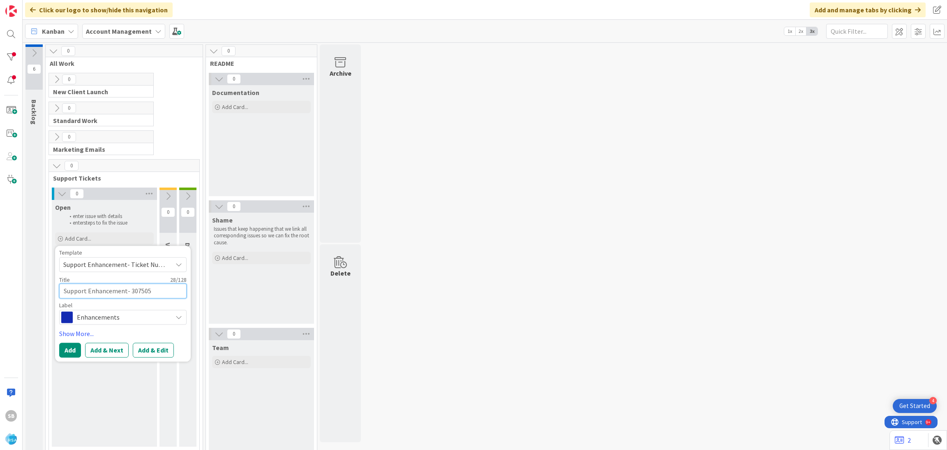
type textarea "Support Enhancement- 307505 -"
type textarea "x"
type textarea "Support Enhancement- 307505 -"
paste textarea "[PERSON_NAME]"
type textarea "x"
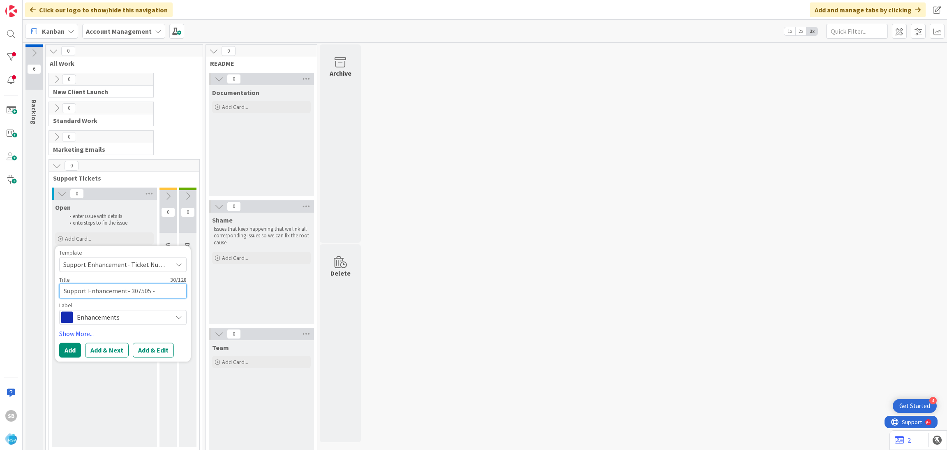
type textarea "Support Enhancement- 307505 - [PERSON_NAME]"
type textarea "x"
type textarea "Support Enhancement- 307505 - [PERSON_NAME]"
type textarea "x"
type textarea "Support Enhancement- 307505 - [PERSON_NAME] -"
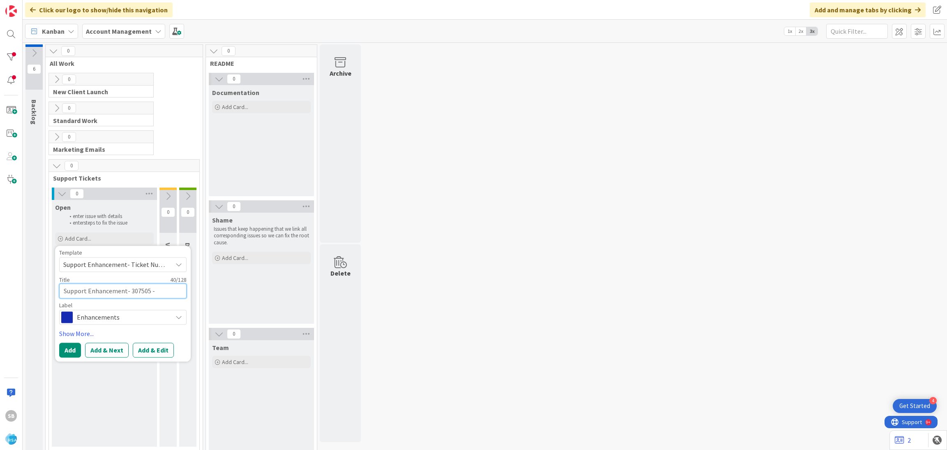
type textarea "x"
type textarea "Support Enhancement- 307505 - [PERSON_NAME] -"
type textarea "x"
type textarea "Support Enhancement- 307505 - [PERSON_NAME] -"
paste textarea "[External] Re: [External] Re: RSA and Red Pepper"
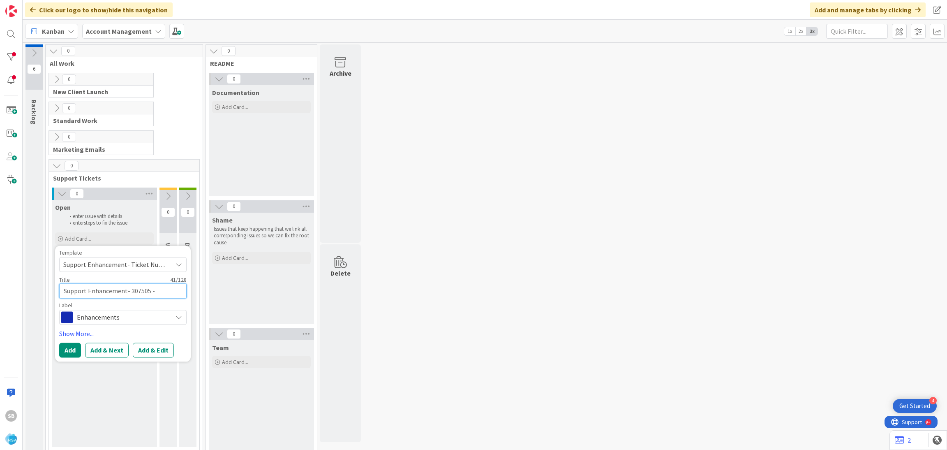
type textarea "x"
type textarea "Support Enhancement- 307505 - [PERSON_NAME] - [External] Re: [External] Re: RSA…"
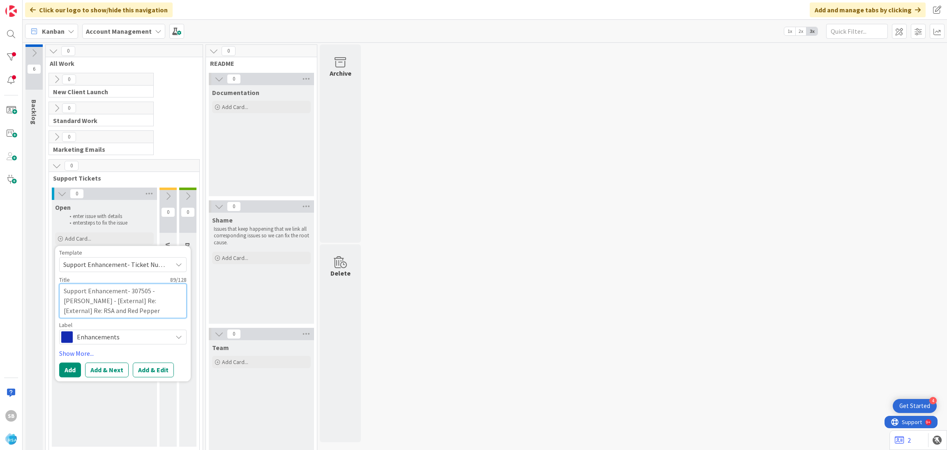
type textarea "x"
type textarea "Support Enhancement- 307505 - [PERSON_NAME] - [External] Re: [External] Re: RSA…"
type textarea "x"
type textarea "Support Enhancement- 307505 - [PERSON_NAME] - [External] Re: [External] Re: RSA…"
type textarea "x"
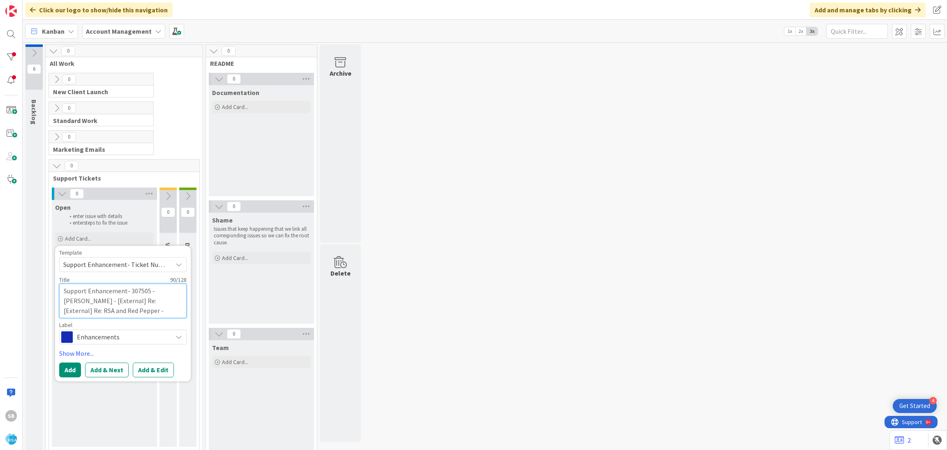
type textarea "Support Enhancement- 307505 - [PERSON_NAME] - [External] Re: [External] Re: RSA…"
type textarea "x"
type textarea "Support Enhancement- 307505 - [PERSON_NAME] - [External] Re: [External] Re: RSA…"
type textarea "x"
type textarea "Support Enhancement- 307505 - [PERSON_NAME] - [External] Re: [External] Re: RSA…"
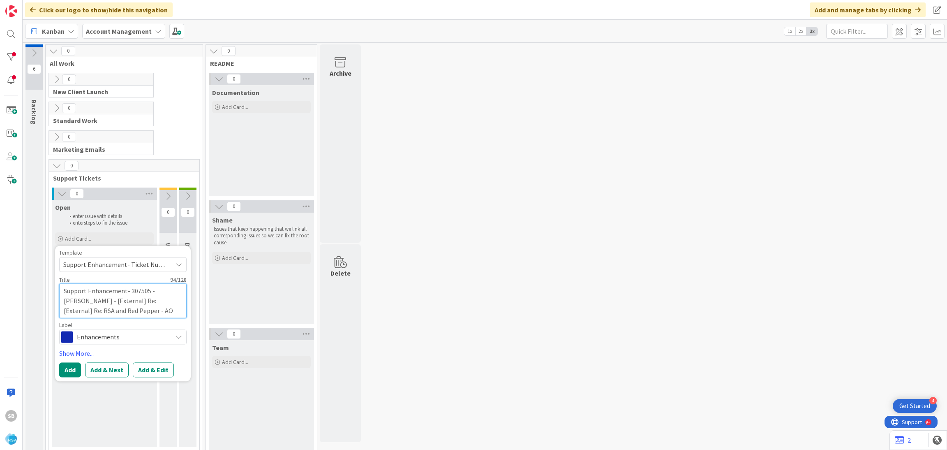
type textarea "x"
type textarea "Support Enhancement- 307505 - [PERSON_NAME] - [External] Re: [External] Re: RSA…"
click at [145, 372] on button "Add & Edit" at bounding box center [153, 369] width 41 height 15
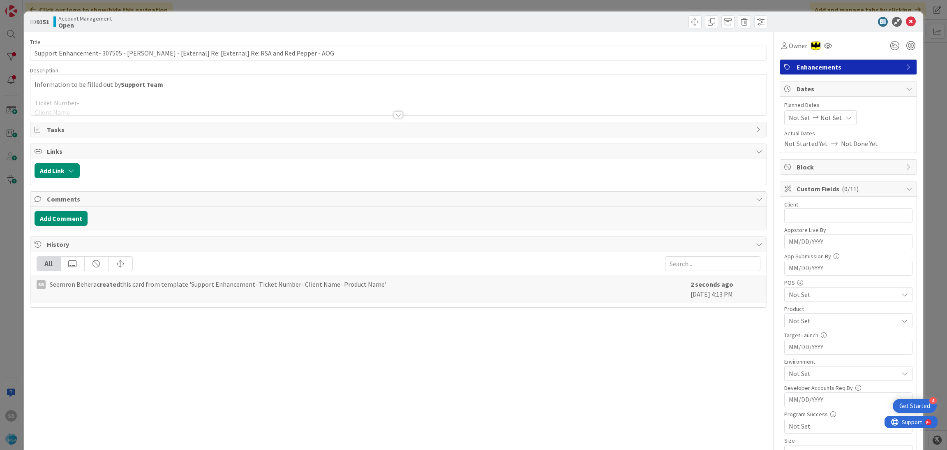
click at [251, 99] on div at bounding box center [398, 104] width 736 height 21
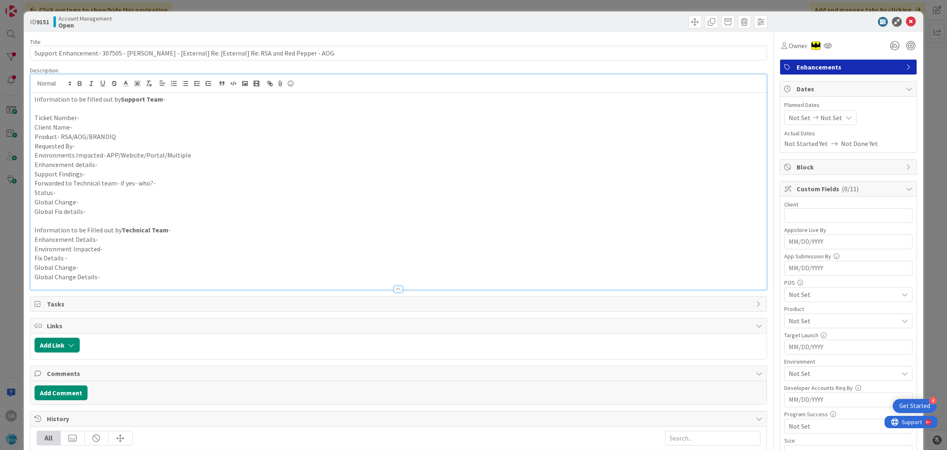
click at [117, 111] on p at bounding box center [399, 108] width 728 height 9
click at [103, 121] on p "Ticket Number-" at bounding box center [399, 117] width 728 height 9
click at [100, 133] on p "Product- RSA/AOG/BRANDIQ" at bounding box center [399, 136] width 728 height 9
click at [93, 125] on p "Client Name-" at bounding box center [399, 126] width 728 height 9
click at [116, 141] on p "Product- RSA/AOG/BRANDIQ" at bounding box center [399, 136] width 728 height 9
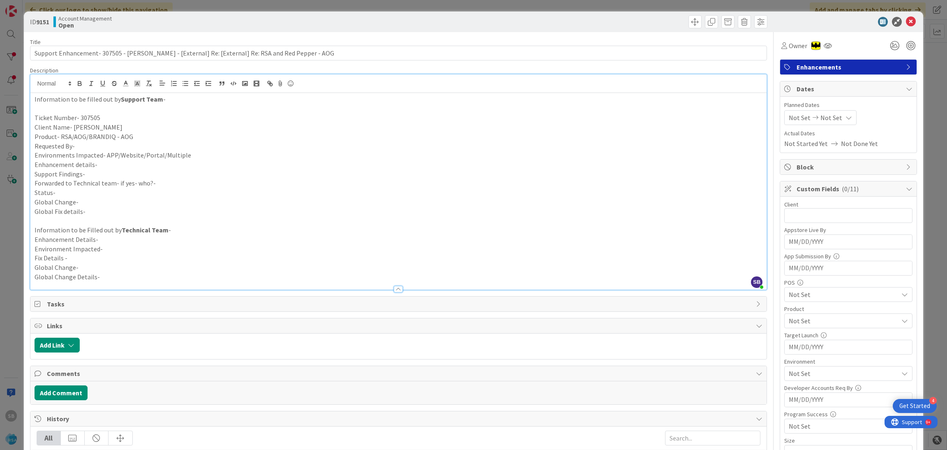
click at [105, 149] on p "Requested By-" at bounding box center [399, 145] width 728 height 9
click at [194, 152] on p "Environments Impacted- APP/Website/Portal/Multiple" at bounding box center [399, 154] width 728 height 9
click at [146, 161] on p "Enhancement details-" at bounding box center [399, 164] width 728 height 9
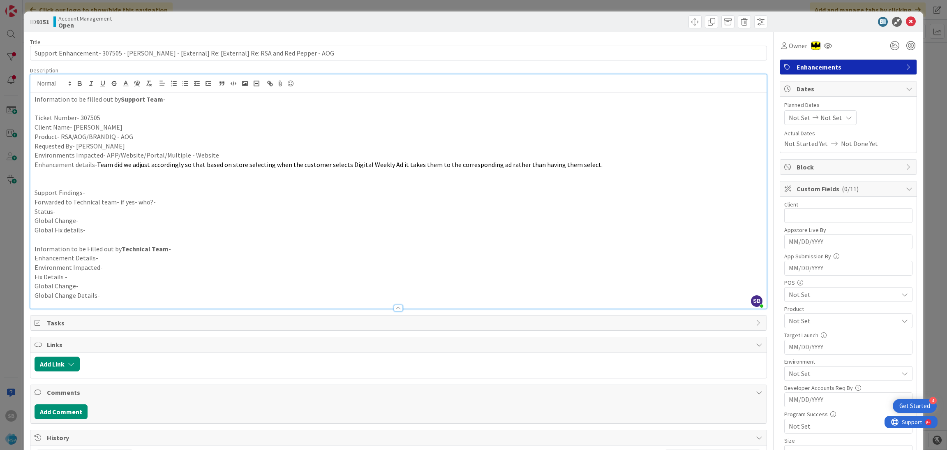
click at [95, 178] on p at bounding box center [399, 182] width 728 height 9
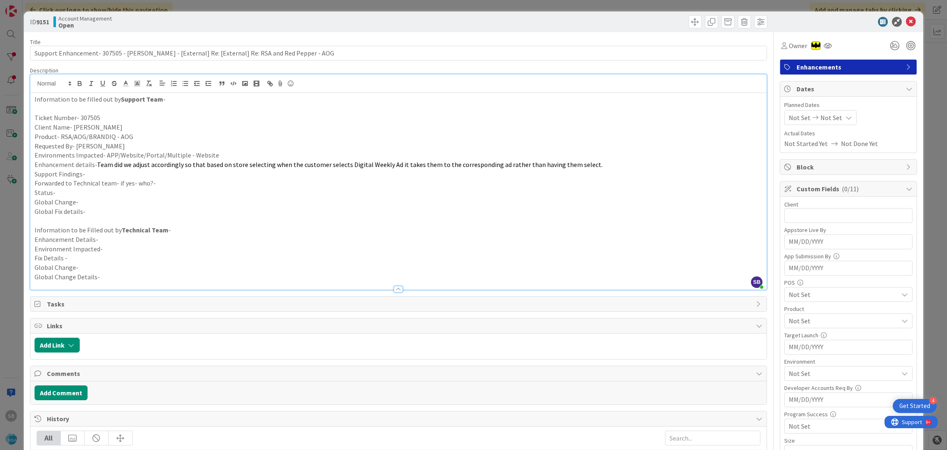
click at [104, 170] on p "Support Findings-" at bounding box center [399, 173] width 728 height 9
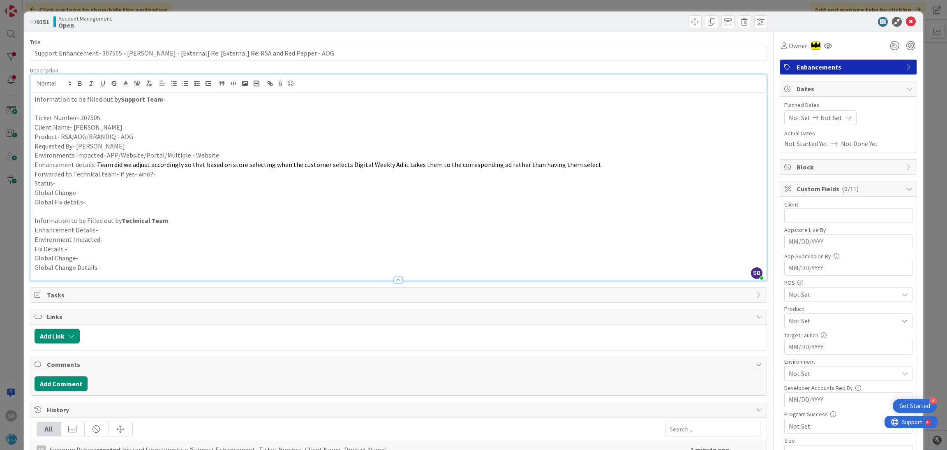
click at [165, 172] on p "Forwarded to Technical team- if yes- who?-" at bounding box center [399, 173] width 728 height 9
click at [120, 191] on p "Global Change-" at bounding box center [399, 192] width 728 height 9
click at [78, 175] on p "Forwarded to Technical team- if yes- who?- [PERSON_NAME]" at bounding box center [399, 173] width 728 height 9
click at [76, 177] on p "Forwarded to Technical team- if yes- who?- [PERSON_NAME]" at bounding box center [399, 173] width 728 height 9
click at [69, 180] on p "Status-" at bounding box center [399, 182] width 728 height 9
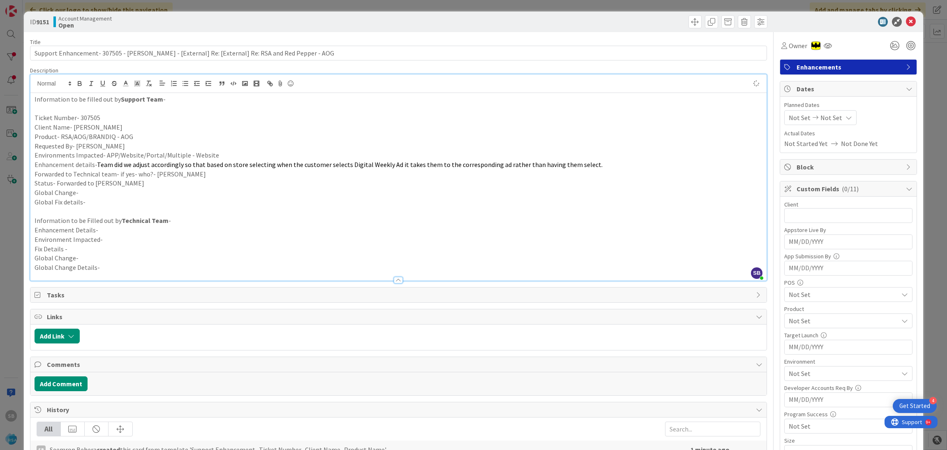
click at [586, 164] on p "Enhancement details- Team did we adjust accordingly so that based on store sele…" at bounding box center [399, 164] width 728 height 9
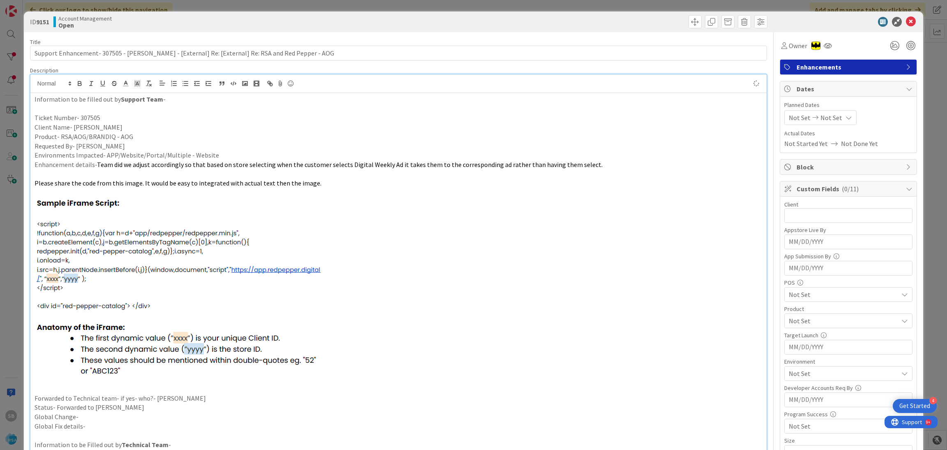
click at [161, 179] on span "Please share the code from this image. It would be easy to integrated with actu…" at bounding box center [178, 183] width 287 height 8
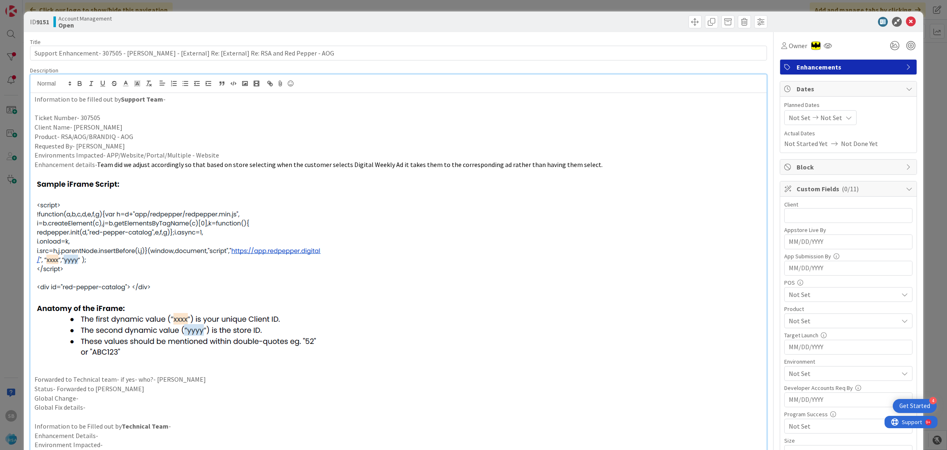
click at [791, 117] on span "Not Set" at bounding box center [800, 118] width 22 height 10
click at [810, 168] on td "1" at bounding box center [817, 174] width 16 height 16
type input "[DATE]"
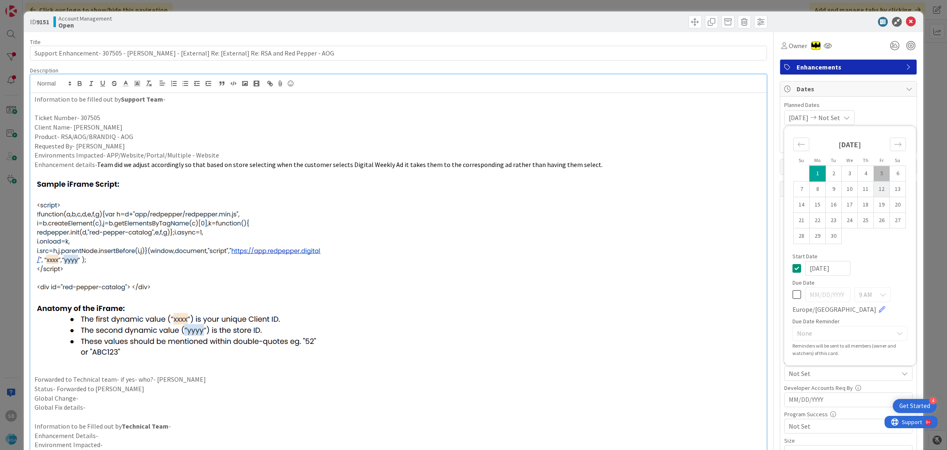
click at [874, 190] on td "12" at bounding box center [882, 189] width 16 height 16
type input "[DATE]"
click at [886, 102] on span "Planned Dates" at bounding box center [848, 105] width 128 height 9
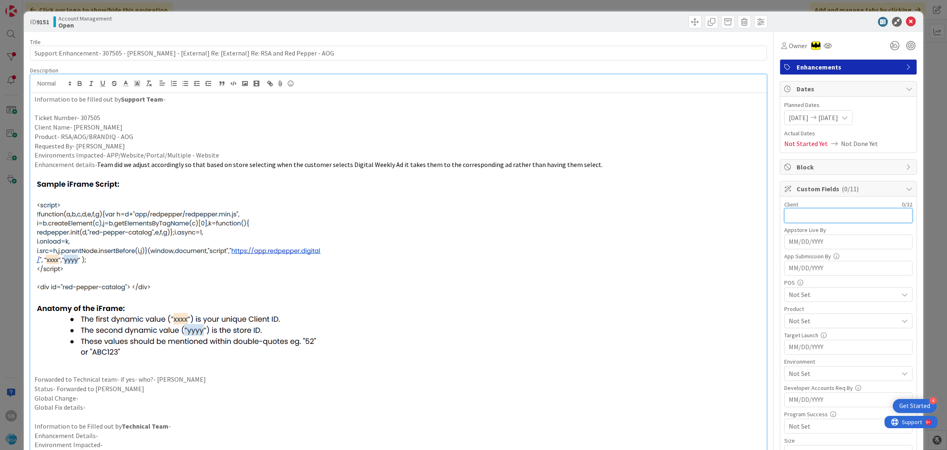
click at [815, 211] on input "text" at bounding box center [848, 215] width 128 height 15
type input "[PERSON_NAME]"
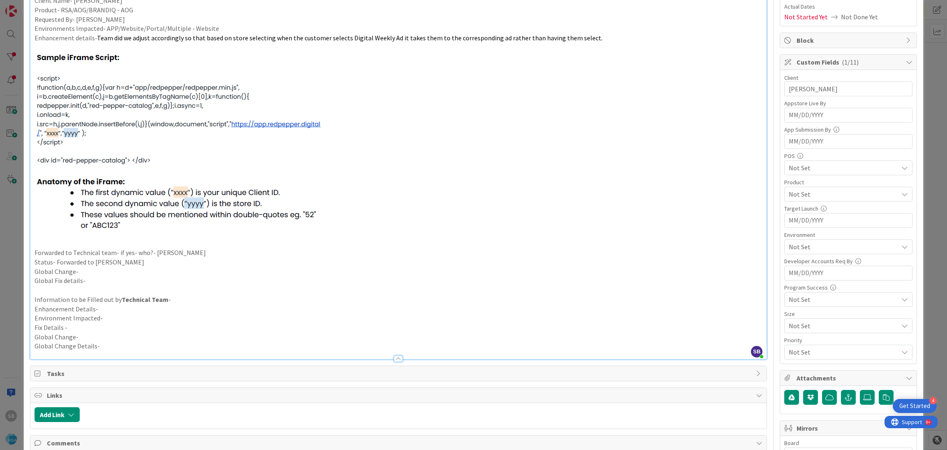
click at [792, 199] on span "Not Set" at bounding box center [843, 194] width 109 height 10
click at [800, 225] on link "AOG" at bounding box center [846, 228] width 131 height 15
click at [810, 197] on span "AOG" at bounding box center [843, 194] width 109 height 10
click at [802, 251] on span "Not Set" at bounding box center [843, 247] width 109 height 10
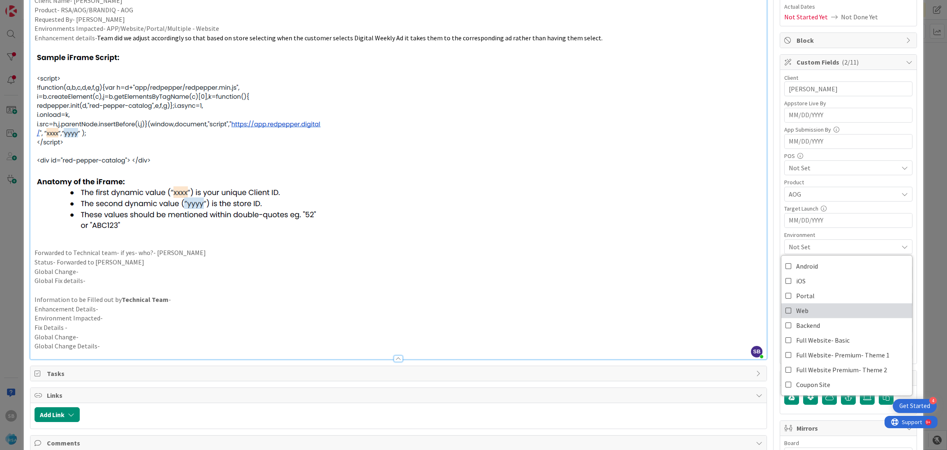
click at [796, 309] on span "Web" at bounding box center [802, 310] width 12 height 12
click at [807, 249] on span "Web" at bounding box center [843, 247] width 109 height 10
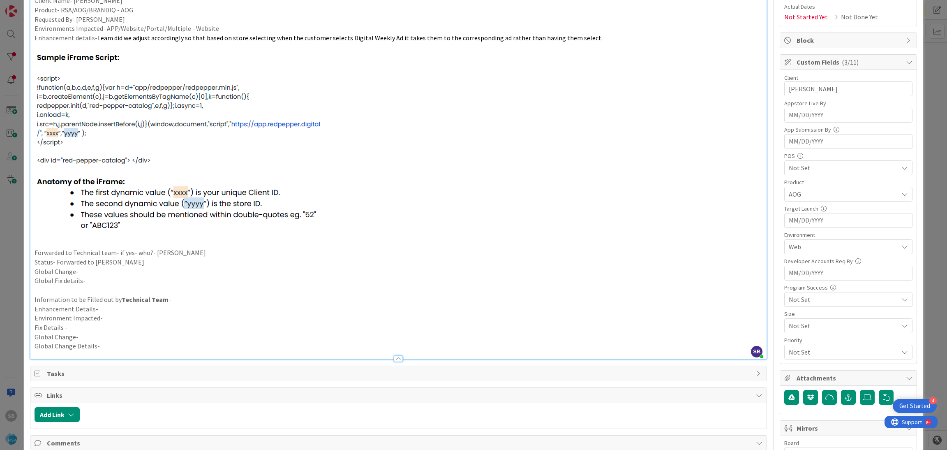
scroll to position [247, 0]
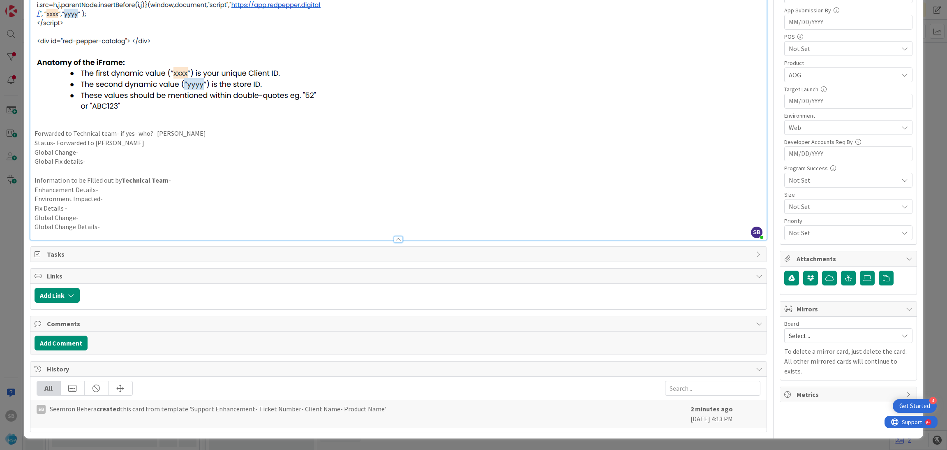
click at [798, 338] on span "Select..." at bounding box center [841, 336] width 105 height 12
click at [799, 393] on span "Software Development" at bounding box center [853, 389] width 108 height 12
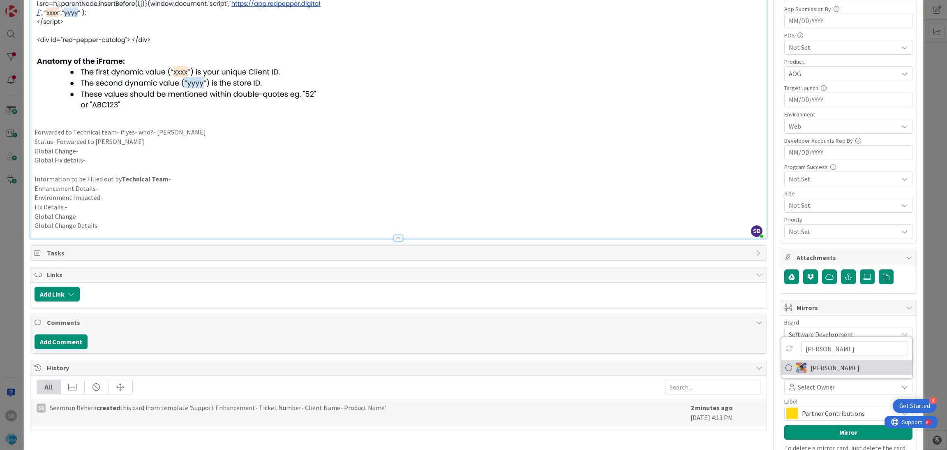
type input "[PERSON_NAME]"
click at [812, 370] on span "[PERSON_NAME]" at bounding box center [834, 367] width 49 height 12
click at [808, 410] on span "Partner Contributions" at bounding box center [848, 413] width 92 height 12
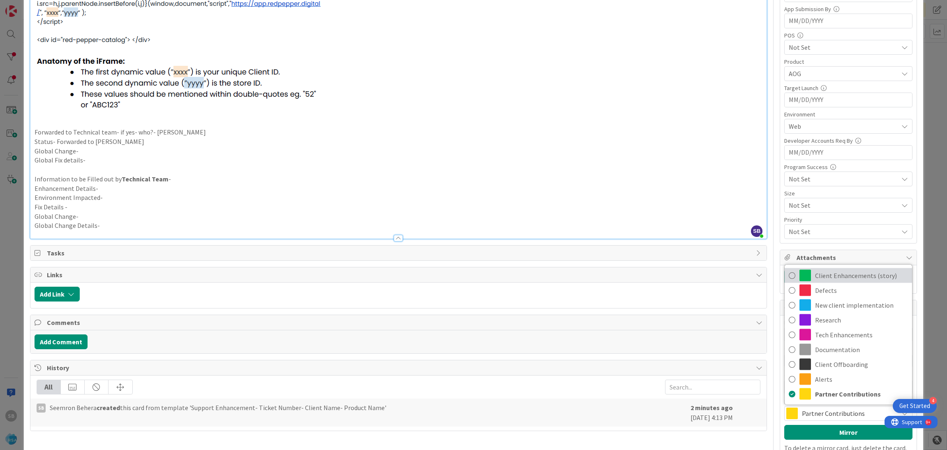
click at [839, 273] on span "Client Enhancements (story)" at bounding box center [861, 275] width 93 height 12
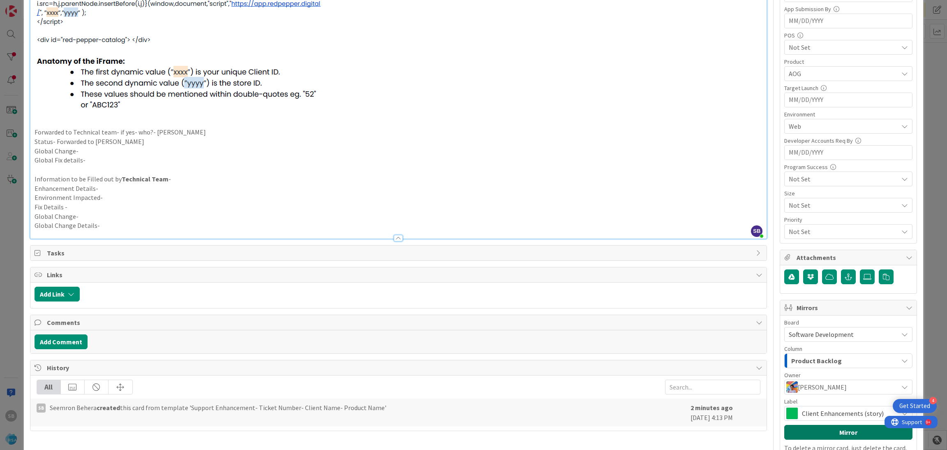
click at [830, 432] on button "Mirror" at bounding box center [848, 431] width 128 height 15
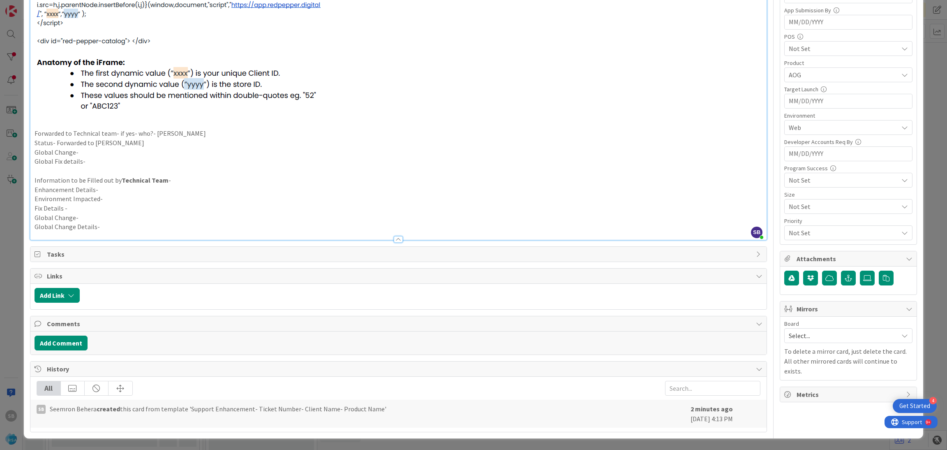
scroll to position [0, 0]
